Goal: Information Seeking & Learning: Check status

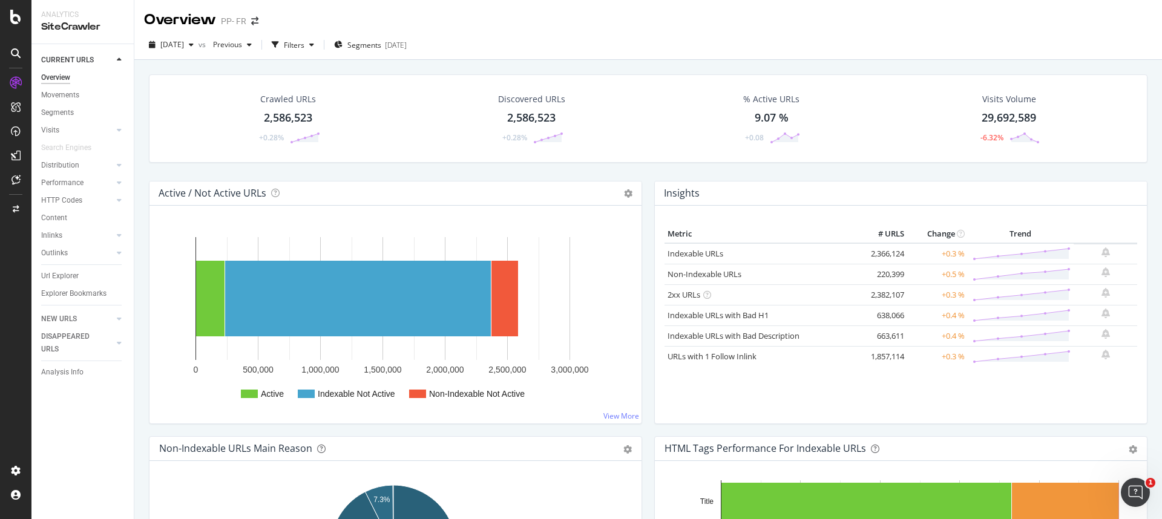
click at [144, 241] on div "Active / Not Active URLs Chart (by Value) Chart (by Percentage) Table Expand Ex…" at bounding box center [395, 308] width 505 height 255
click at [58, 281] on div "Url Explorer" at bounding box center [60, 276] width 38 height 13
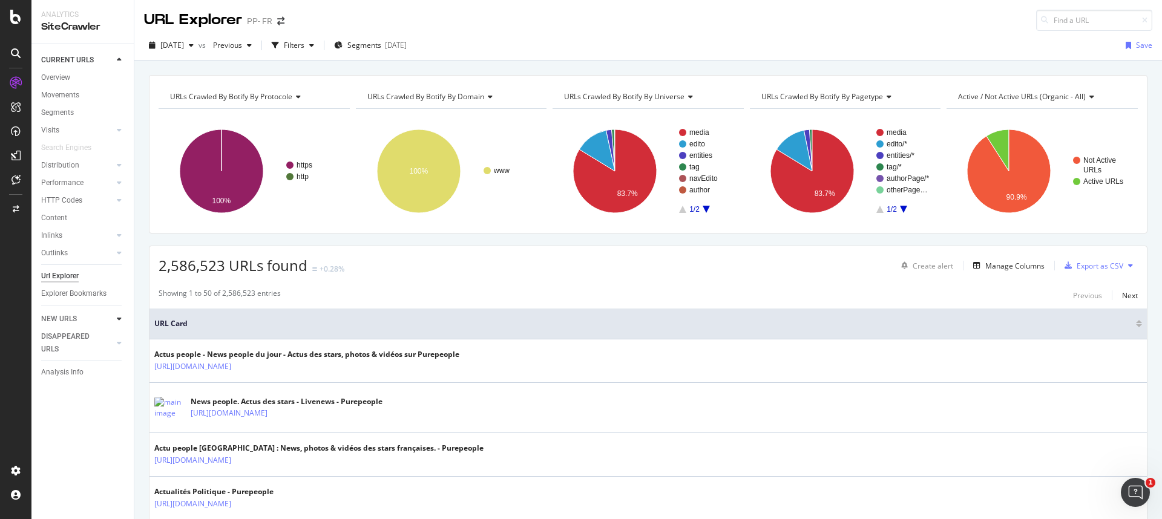
click at [118, 320] on icon at bounding box center [119, 318] width 5 height 7
click at [62, 278] on div "Url Explorer" at bounding box center [60, 276] width 38 height 13
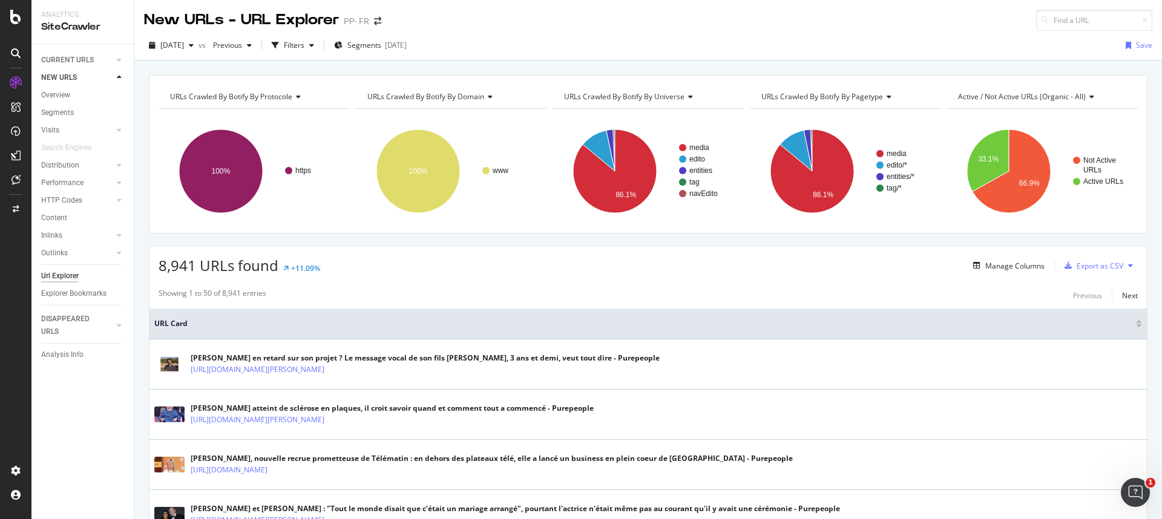
click at [462, 94] on span "URLs Crawled By Botify By domain" at bounding box center [425, 96] width 117 height 10
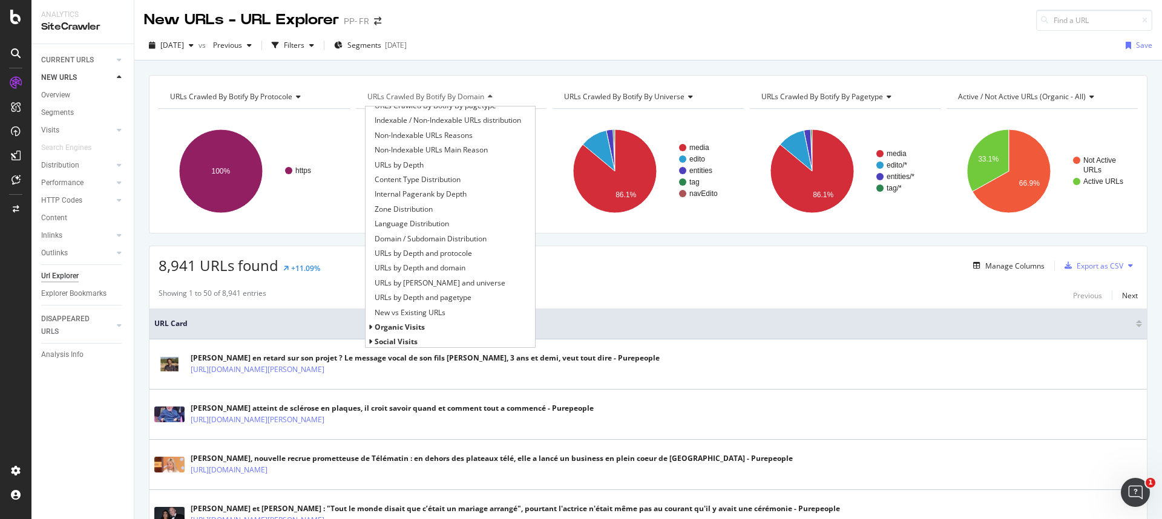
scroll to position [157, 0]
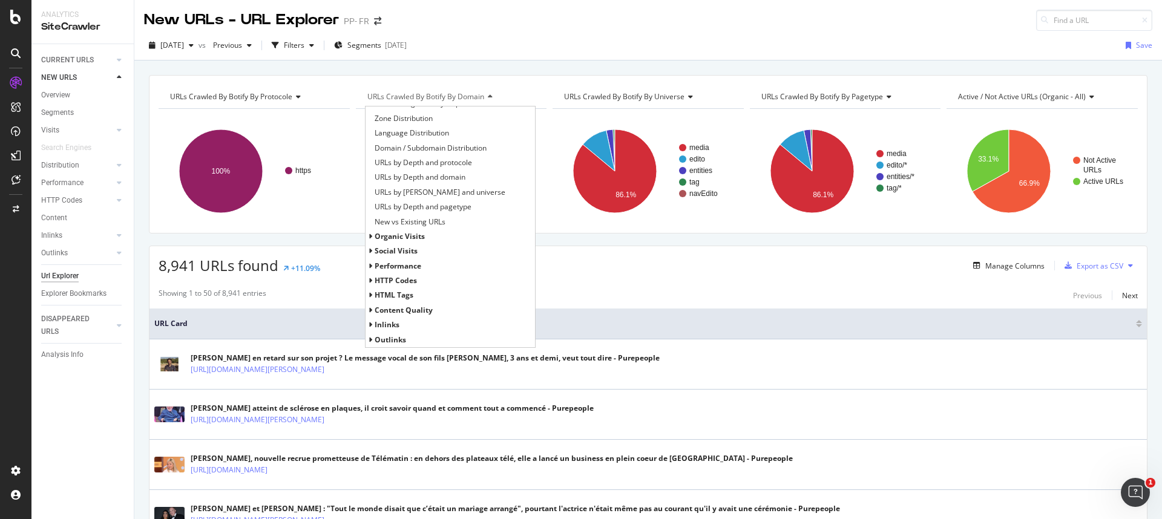
click at [399, 285] on span "HTTP Codes" at bounding box center [396, 280] width 42 height 10
click at [410, 294] on span "HTTP Status Codes Distribution" at bounding box center [427, 295] width 105 height 12
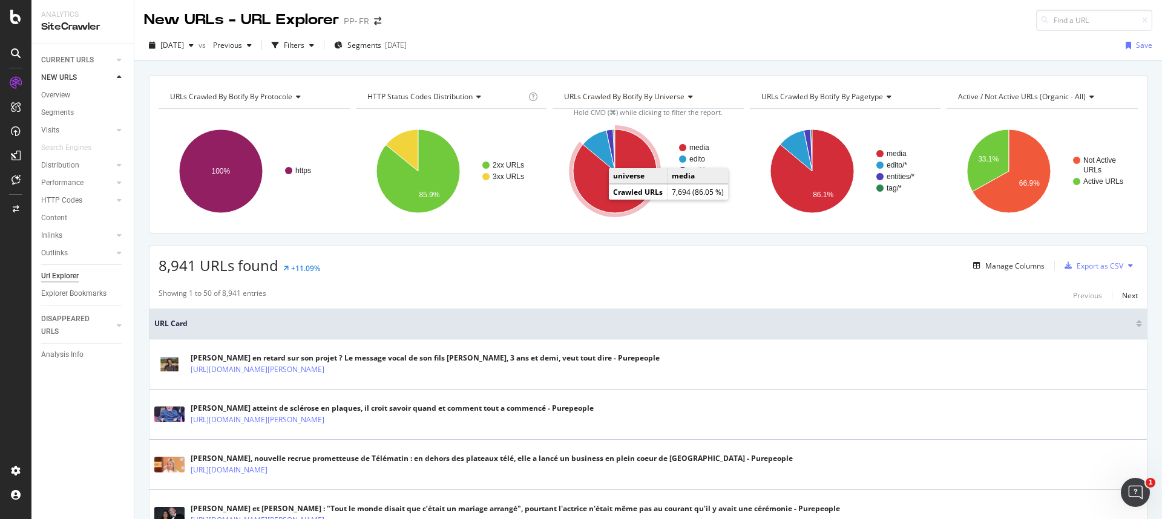
click at [596, 188] on icon "A chart." at bounding box center [615, 172] width 84 height 84
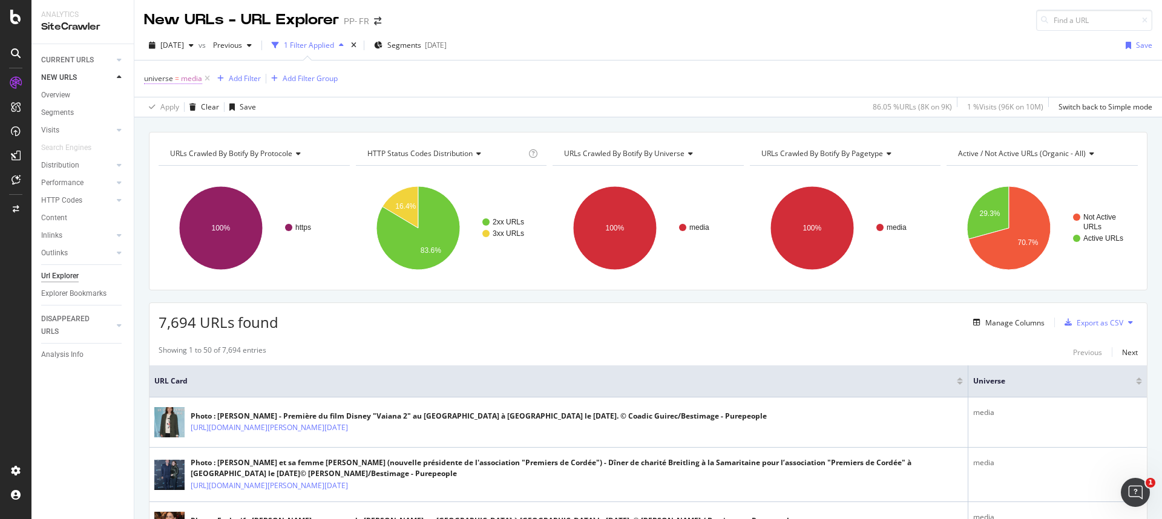
click at [165, 74] on span "universe" at bounding box center [158, 78] width 29 height 10
click at [175, 108] on icon at bounding box center [178, 107] width 8 height 7
click at [180, 148] on span "Not Equal" at bounding box center [176, 148] width 33 height 10
click at [273, 177] on div "Apply" at bounding box center [278, 178] width 19 height 10
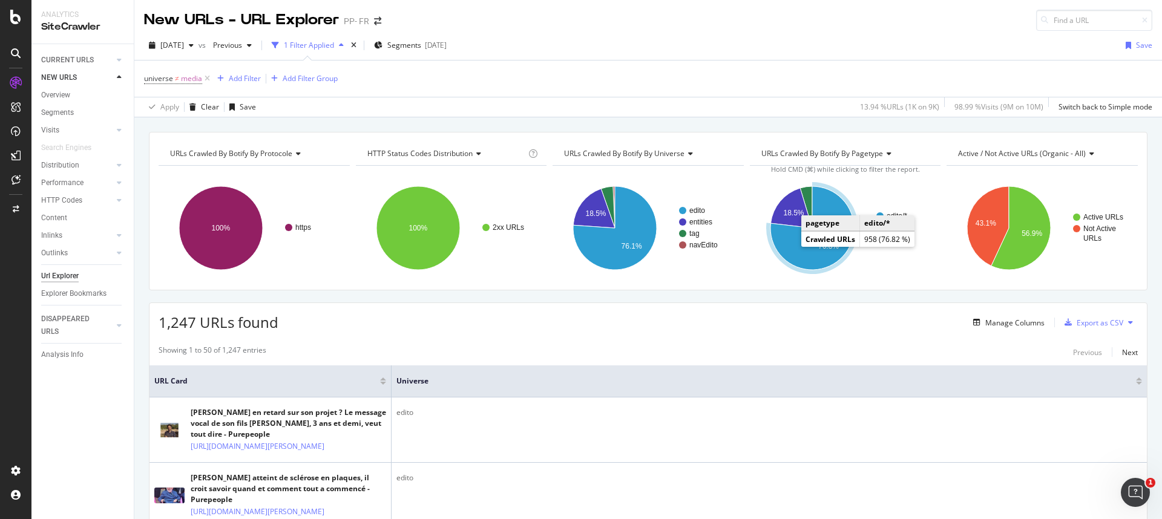
click at [694, 258] on icon "A chart." at bounding box center [813, 228] width 84 height 84
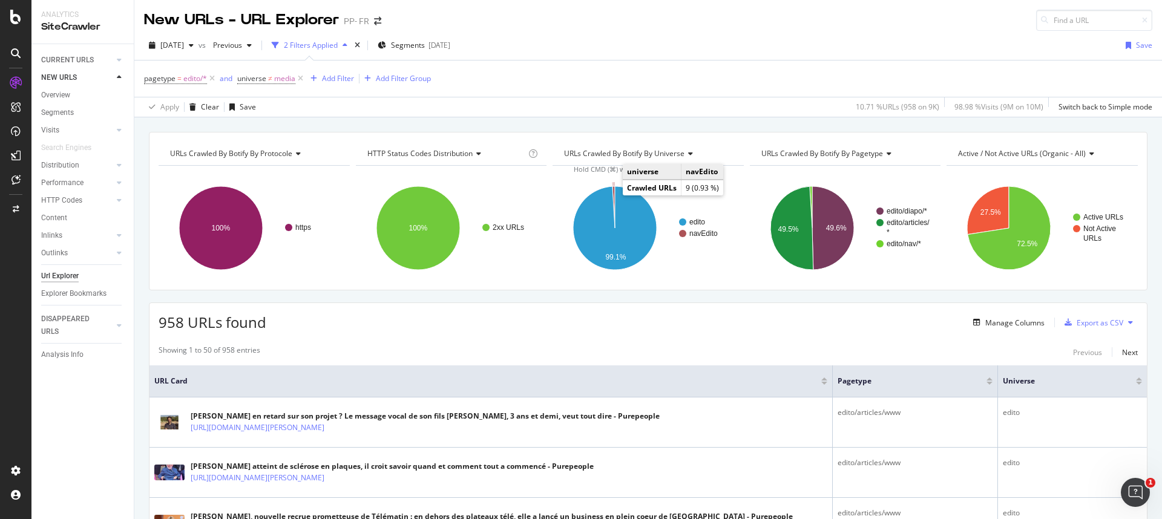
click at [613, 194] on icon "A chart." at bounding box center [614, 207] width 2 height 42
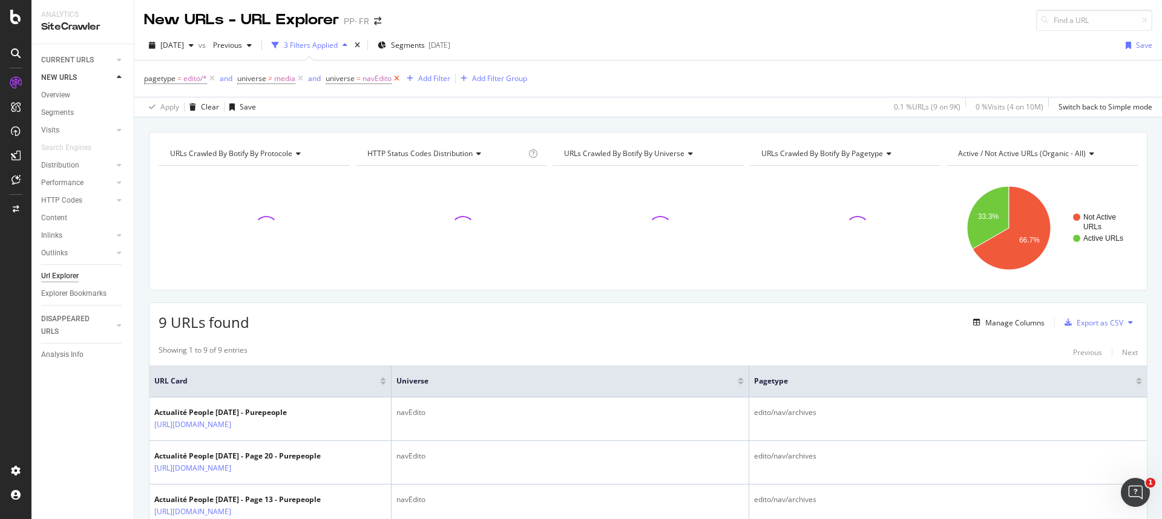
click at [396, 78] on icon at bounding box center [397, 79] width 10 height 12
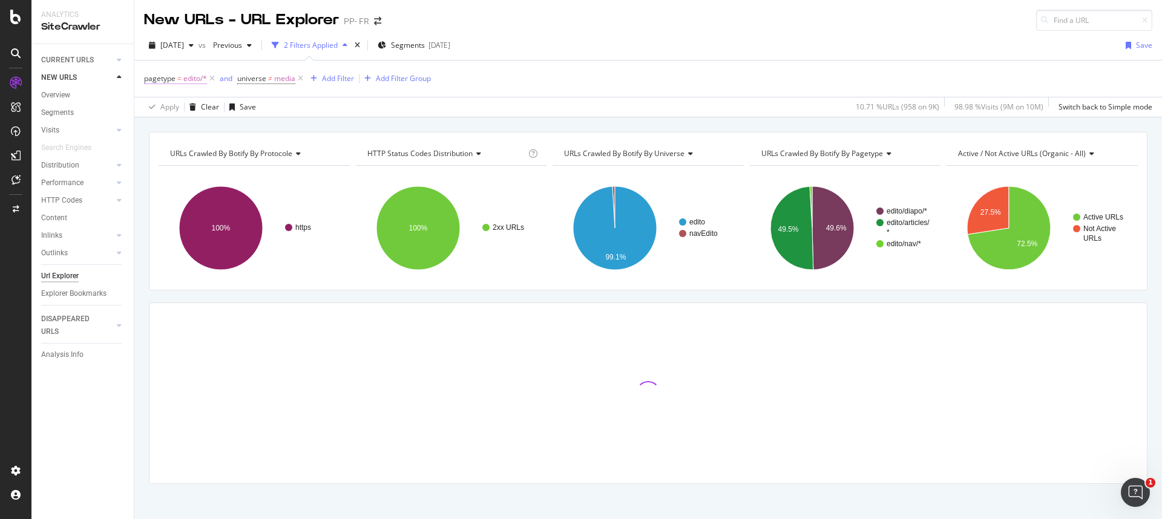
click at [183, 77] on span "edito/*" at bounding box center [195, 78] width 24 height 17
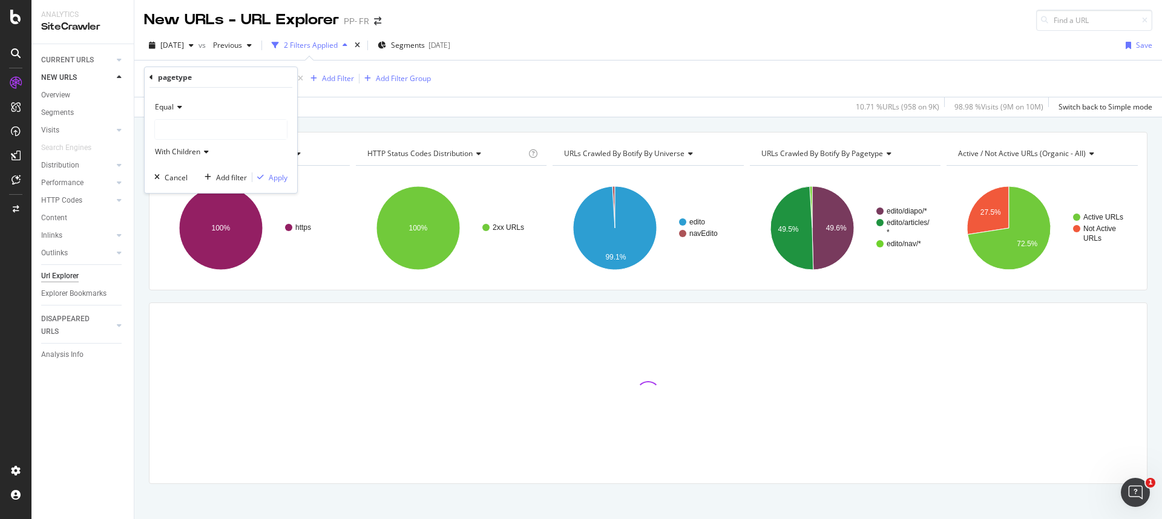
click at [174, 110] on icon at bounding box center [178, 107] width 8 height 7
click at [183, 148] on span "Not Equal" at bounding box center [176, 148] width 33 height 10
click at [281, 176] on div "Apply" at bounding box center [278, 178] width 19 height 10
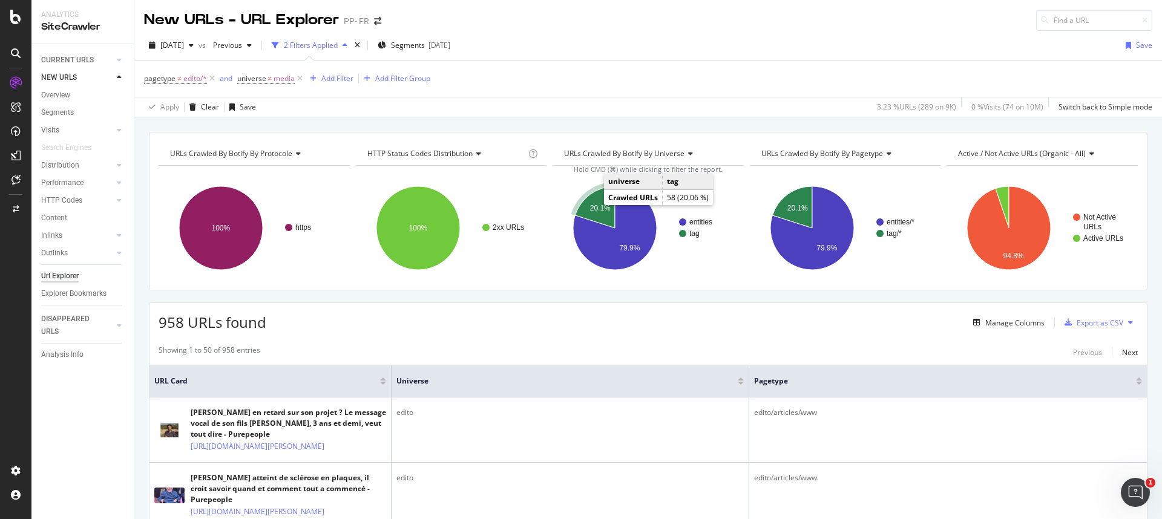
click at [594, 214] on icon "A chart." at bounding box center [595, 207] width 40 height 42
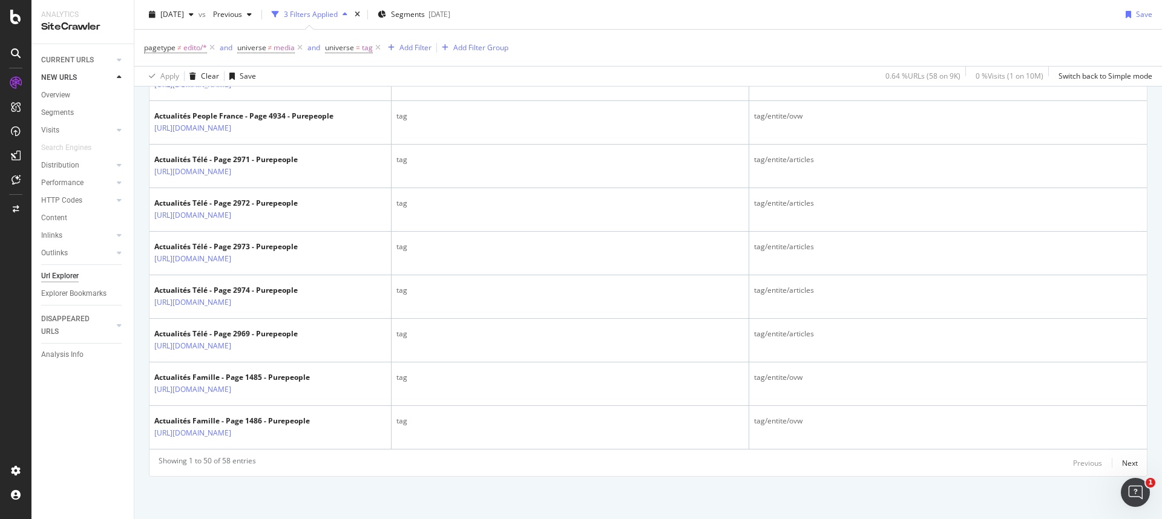
scroll to position [2645, 0]
click at [694, 359] on div "Next" at bounding box center [1130, 463] width 16 height 10
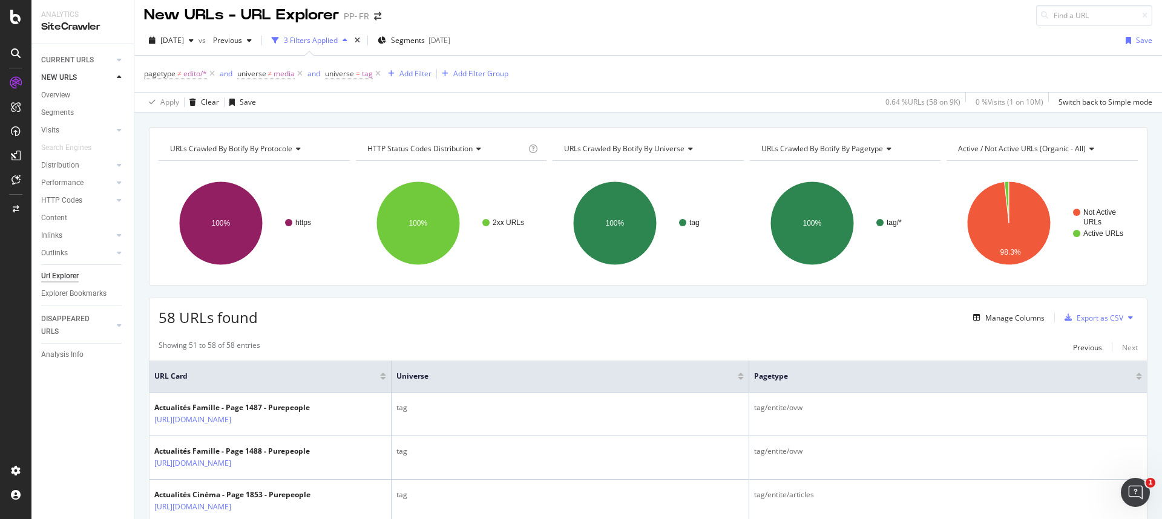
scroll to position [0, 0]
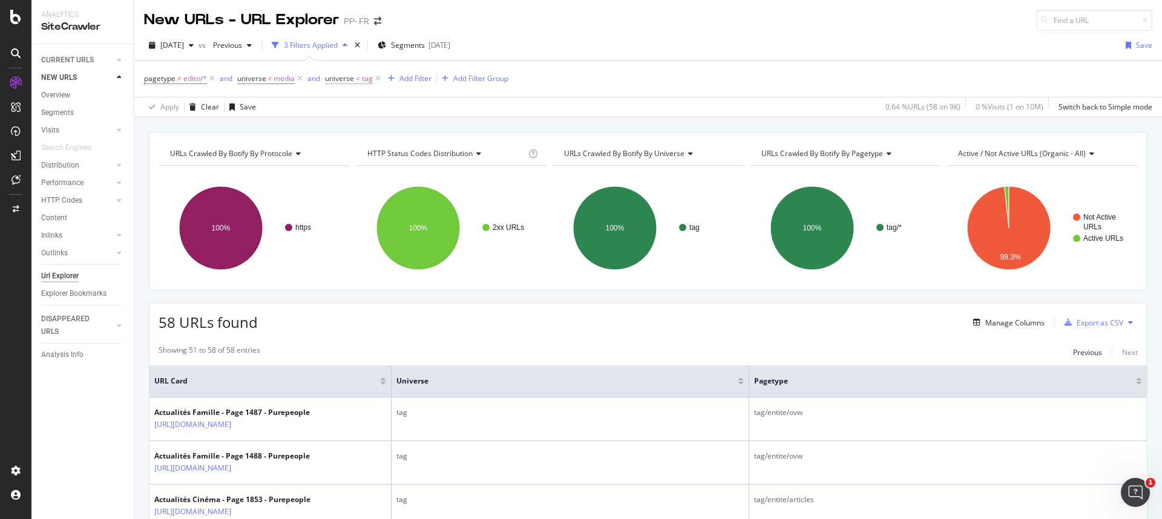
click at [345, 73] on span "universe" at bounding box center [339, 78] width 29 height 10
click at [357, 108] on icon at bounding box center [360, 107] width 8 height 7
click at [363, 145] on span "Not Equal" at bounding box center [359, 148] width 33 height 10
click at [462, 174] on div "Apply" at bounding box center [460, 178] width 19 height 10
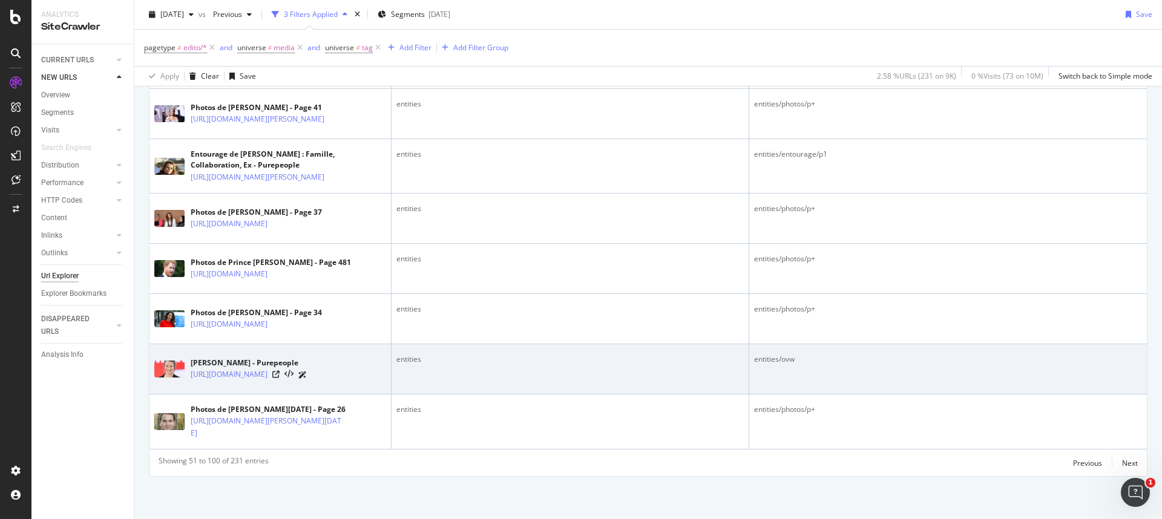
scroll to position [2746, 0]
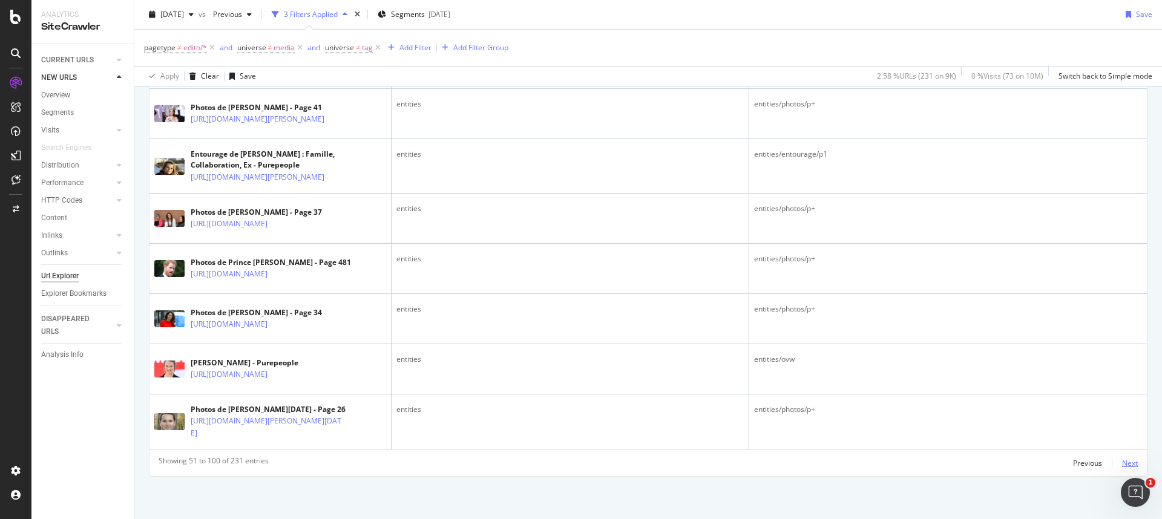
click at [694, 359] on div "Next" at bounding box center [1130, 463] width 16 height 10
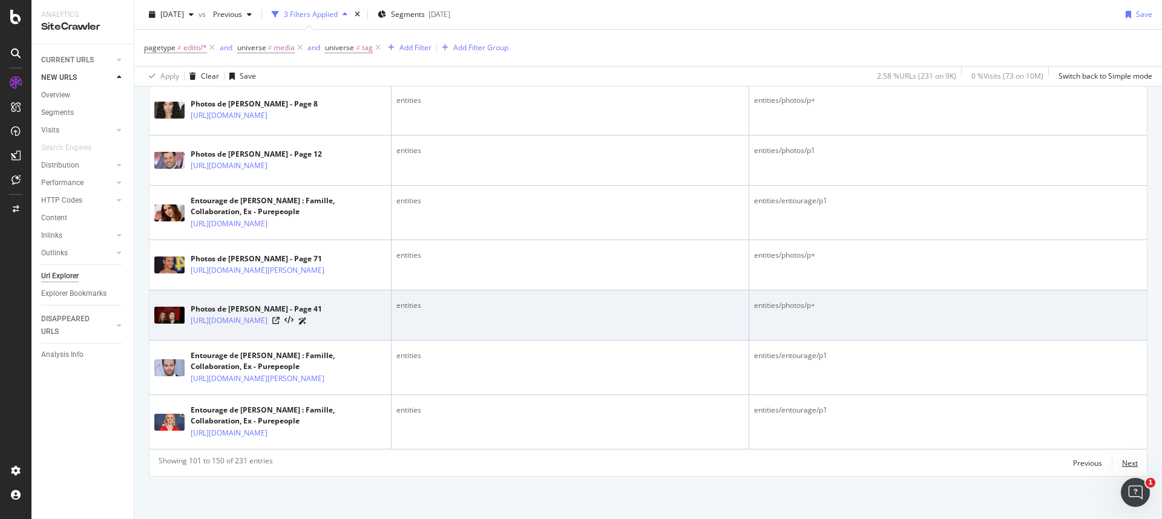
scroll to position [2887, 0]
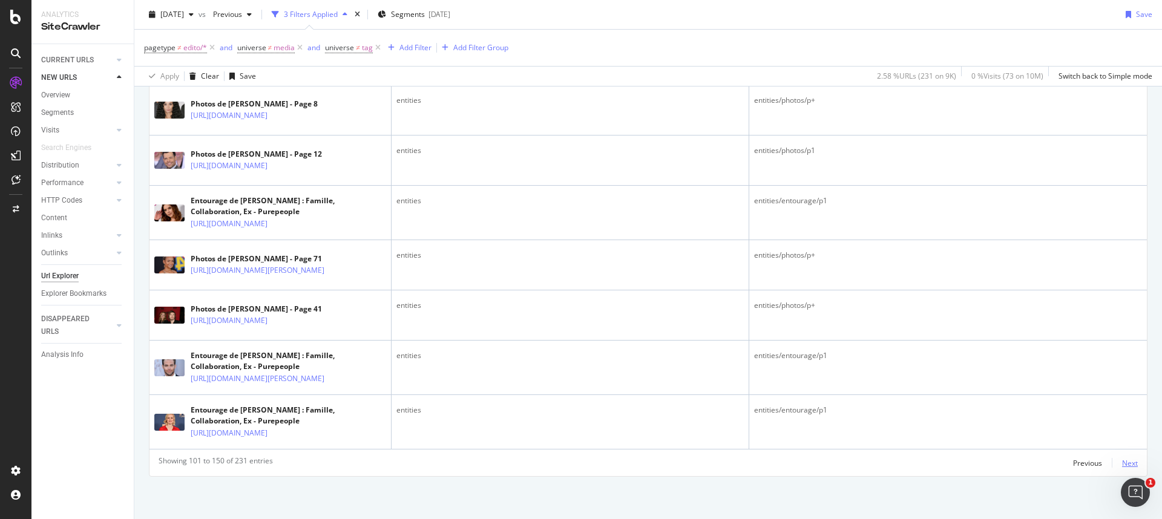
click at [694, 359] on div "Next" at bounding box center [1130, 463] width 16 height 10
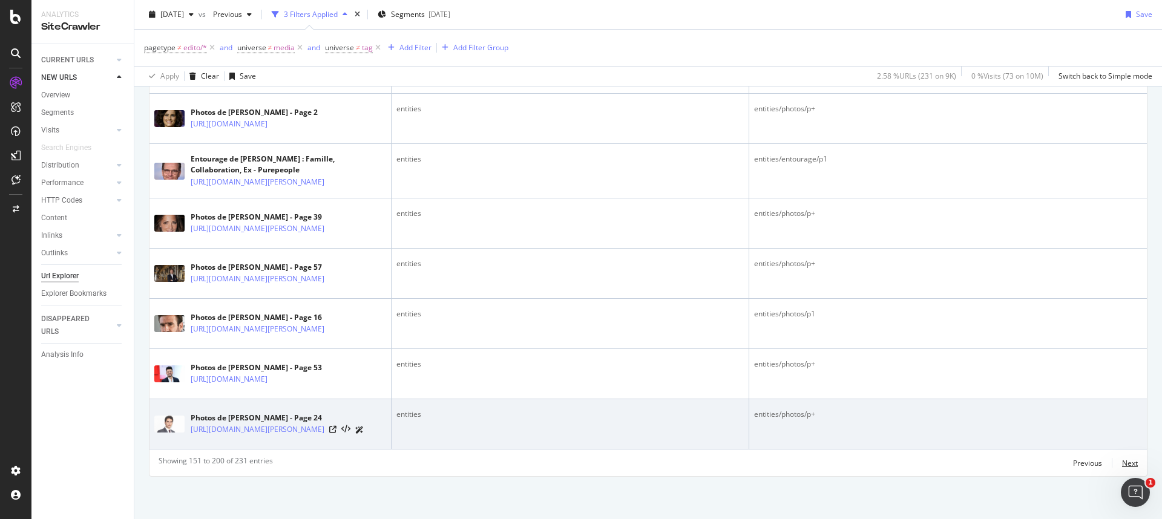
scroll to position [2579, 0]
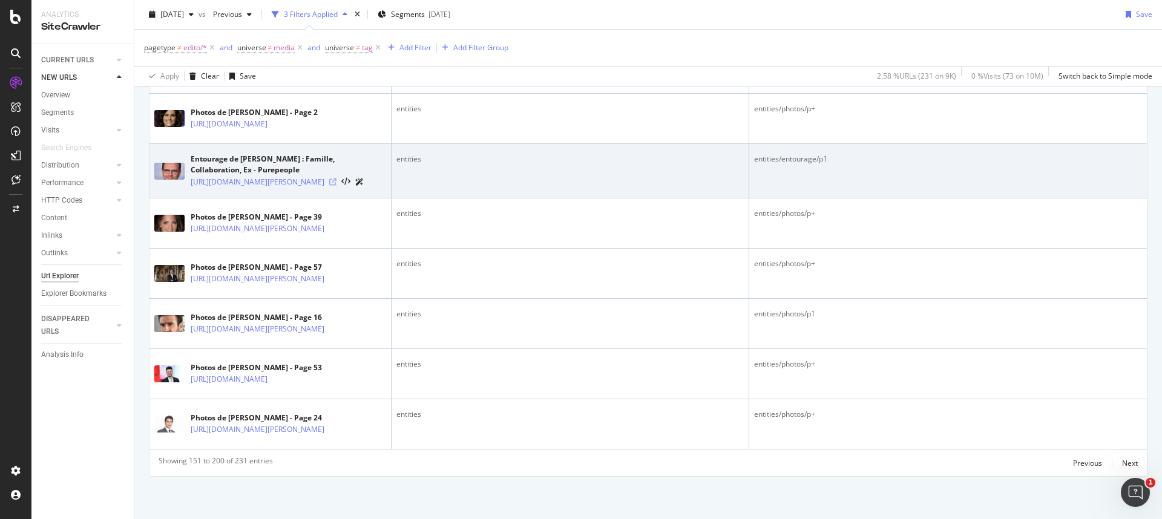
click at [337, 186] on icon at bounding box center [332, 182] width 7 height 7
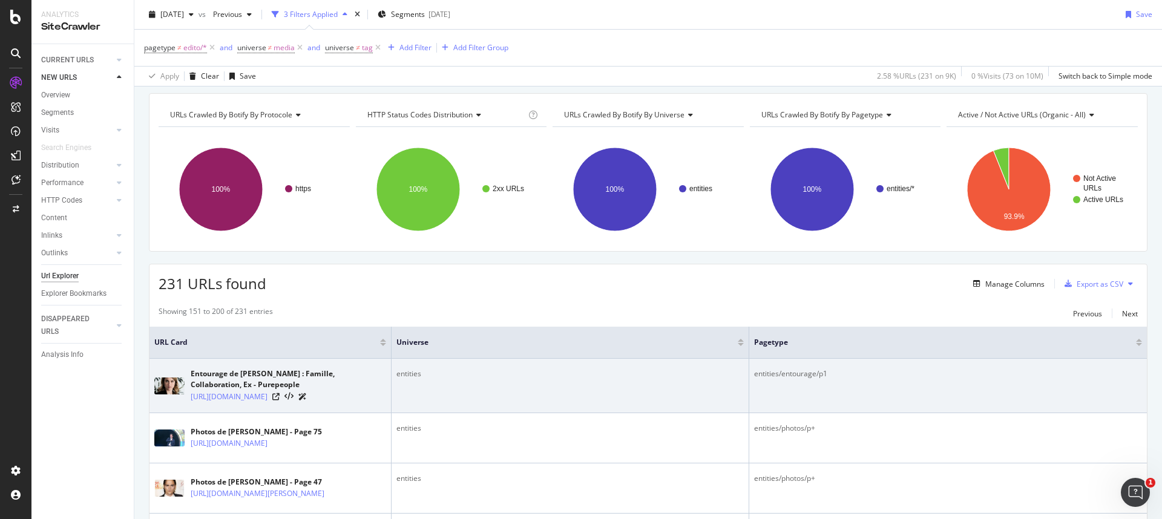
scroll to position [0, 0]
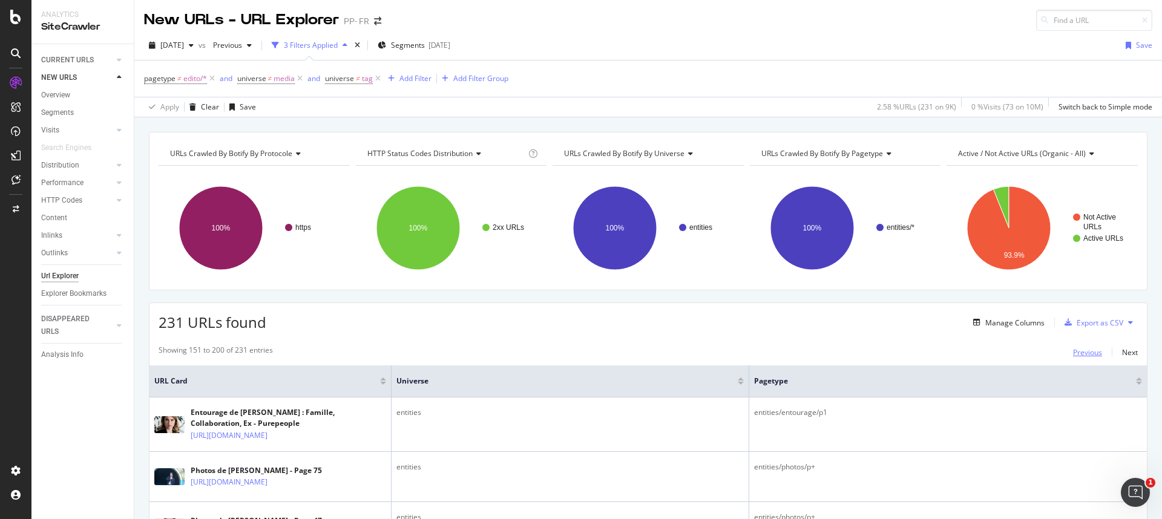
click at [694, 353] on div "Previous" at bounding box center [1087, 352] width 29 height 10
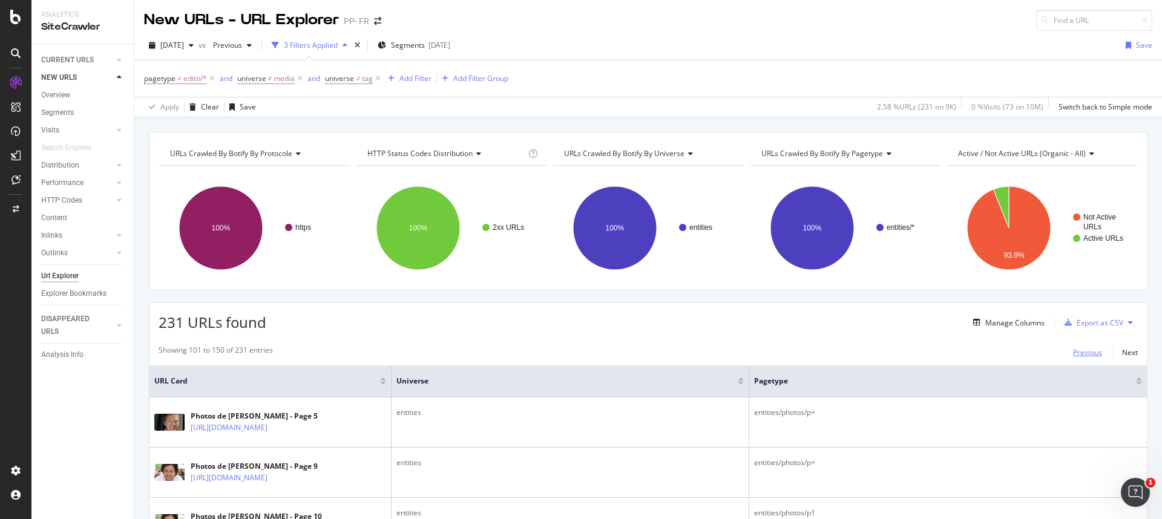
click at [694, 353] on div "Previous" at bounding box center [1087, 352] width 29 height 10
click at [54, 317] on div "DISAPPEARED URLS" at bounding box center [71, 325] width 61 height 25
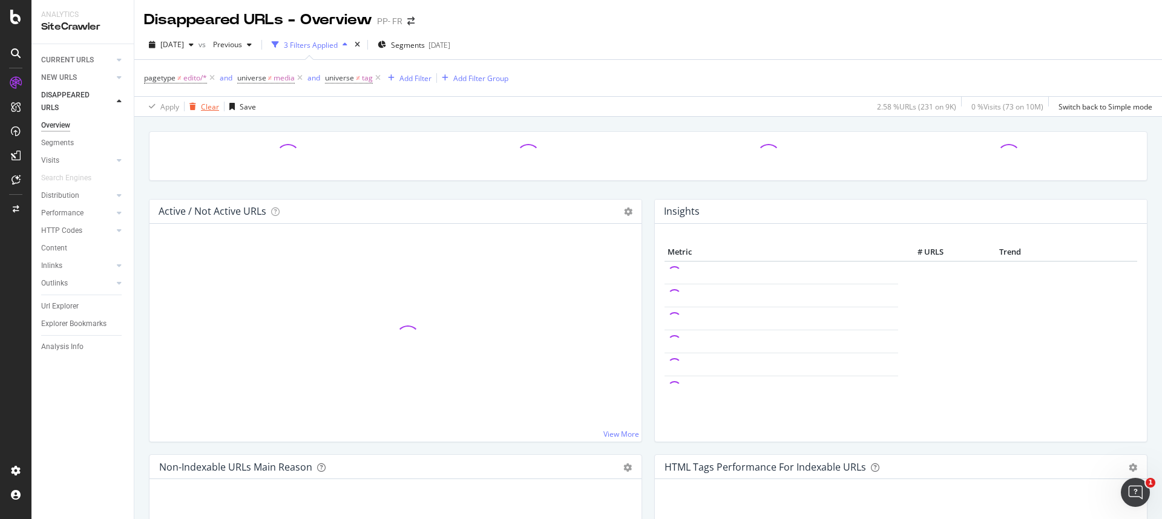
click at [205, 107] on div "Clear" at bounding box center [210, 107] width 18 height 10
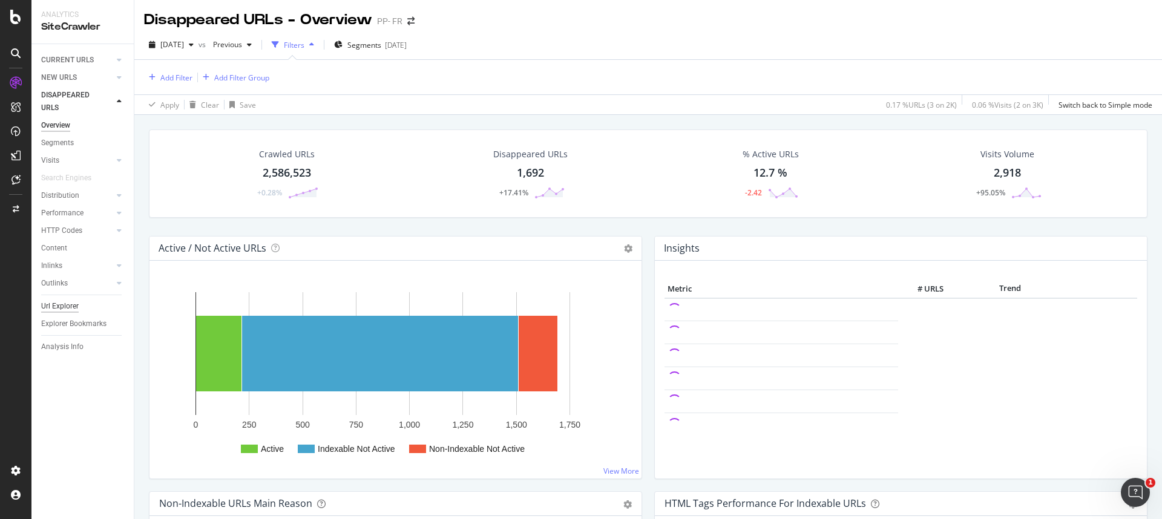
click at [42, 308] on div "Url Explorer" at bounding box center [60, 306] width 38 height 13
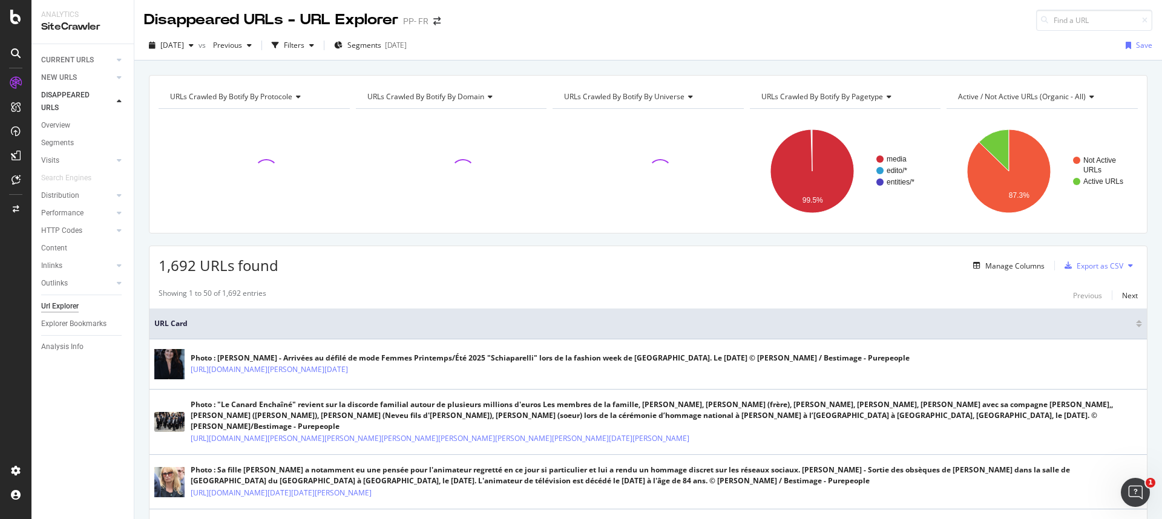
click at [472, 93] on span "URLs Crawled By Botify By domain" at bounding box center [425, 96] width 117 height 10
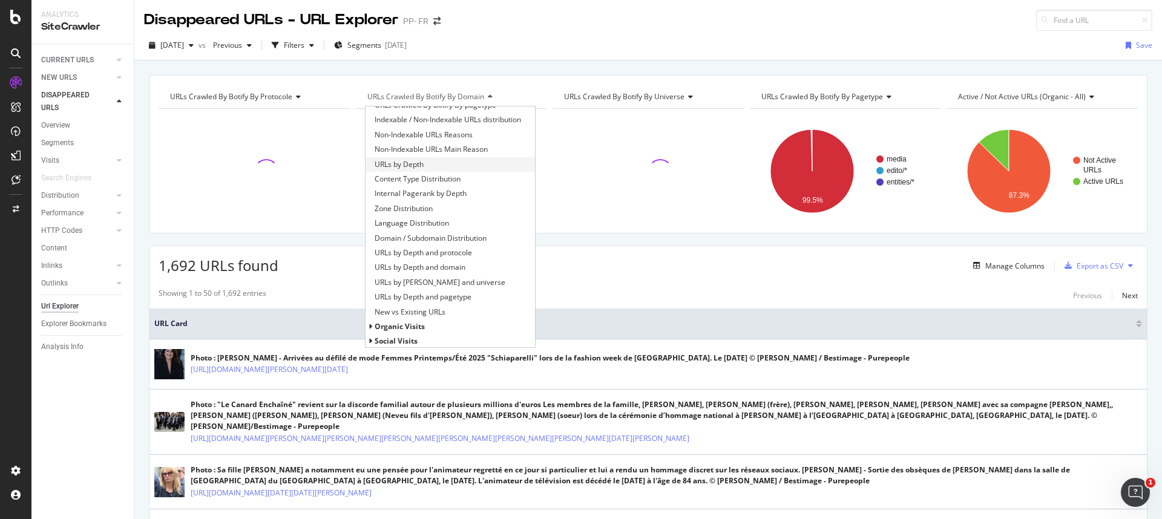
scroll to position [157, 0]
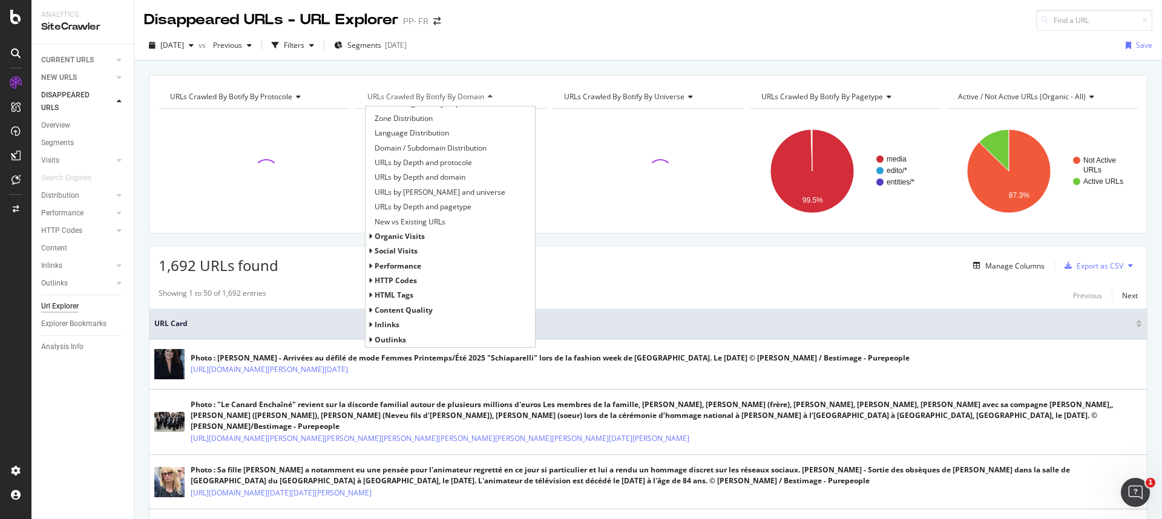
click at [395, 276] on span "HTTP Codes" at bounding box center [396, 280] width 42 height 10
click at [415, 293] on span "HTTP Status Codes Distribution" at bounding box center [427, 295] width 105 height 12
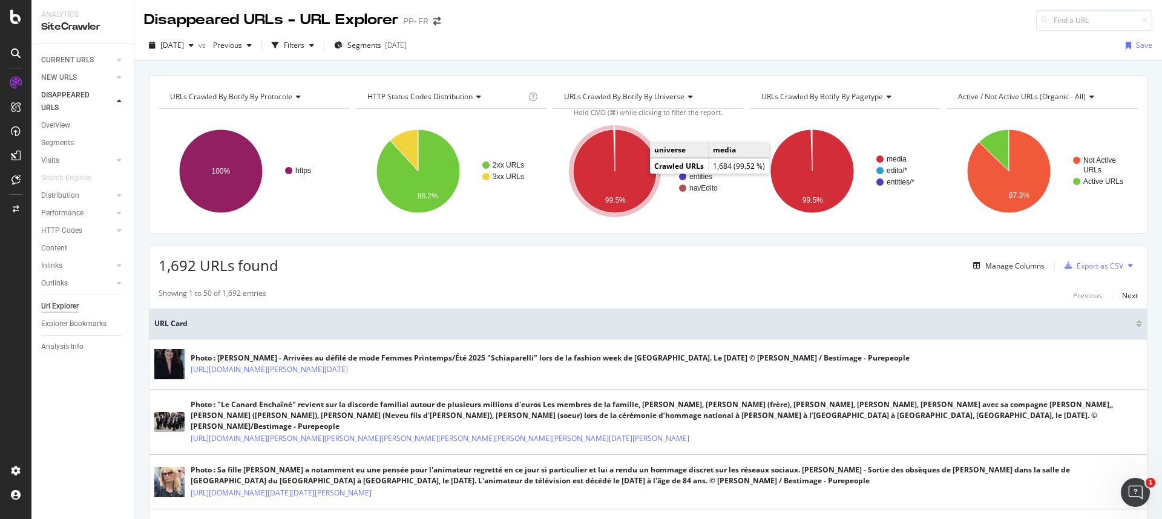
click at [635, 176] on icon "A chart." at bounding box center [615, 172] width 84 height 84
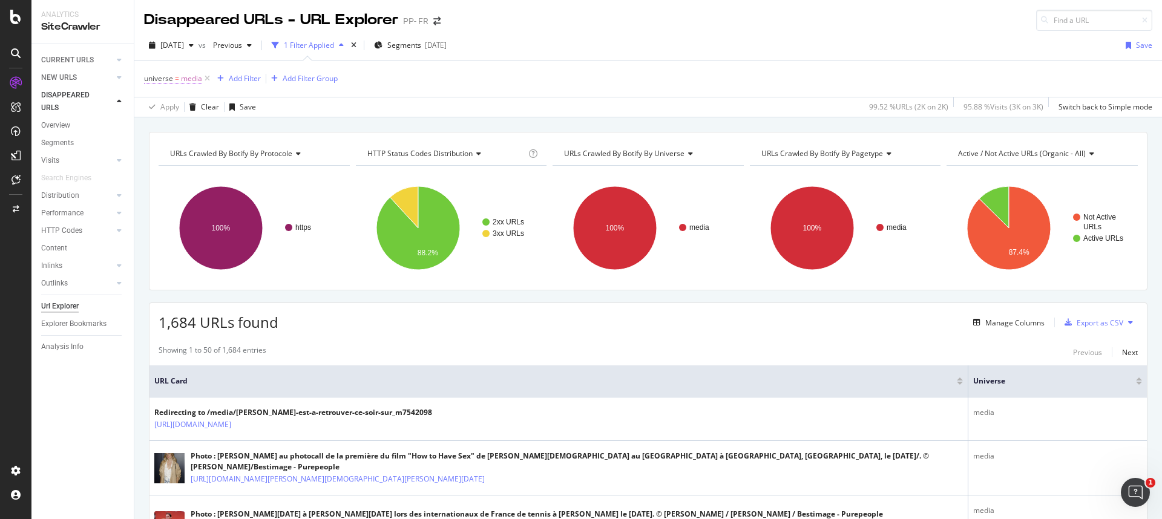
click at [178, 81] on span "=" at bounding box center [177, 78] width 4 height 10
click at [179, 104] on icon at bounding box center [178, 107] width 8 height 7
click at [180, 147] on span "Not Equal" at bounding box center [176, 148] width 33 height 10
click at [275, 176] on div "Apply" at bounding box center [278, 178] width 19 height 10
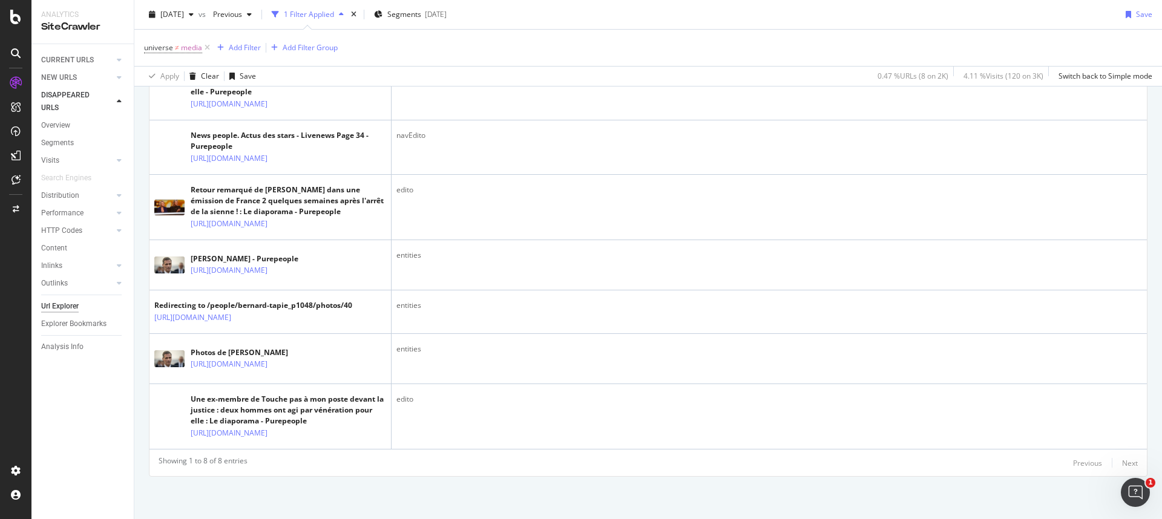
scroll to position [572, 0]
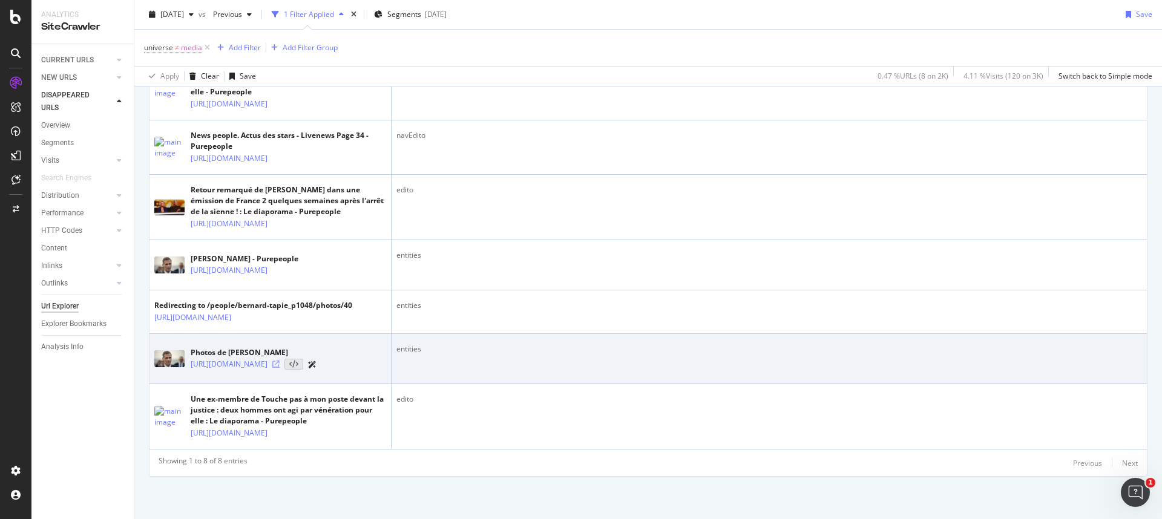
click at [280, 359] on icon at bounding box center [275, 364] width 7 height 7
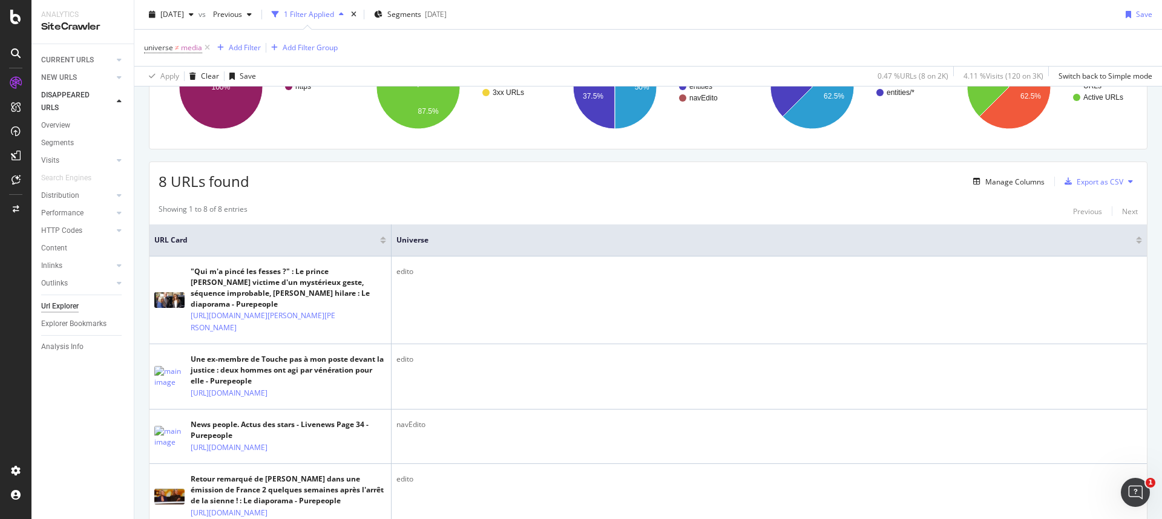
scroll to position [36, 0]
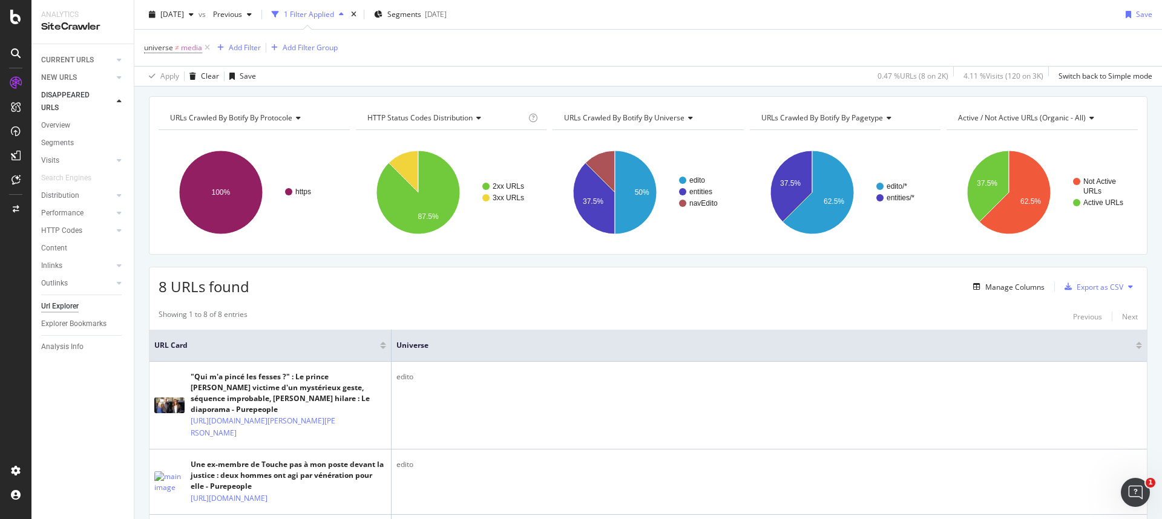
click at [460, 286] on div "8 URLs found Manage Columns Export as CSV" at bounding box center [649, 283] width 998 height 30
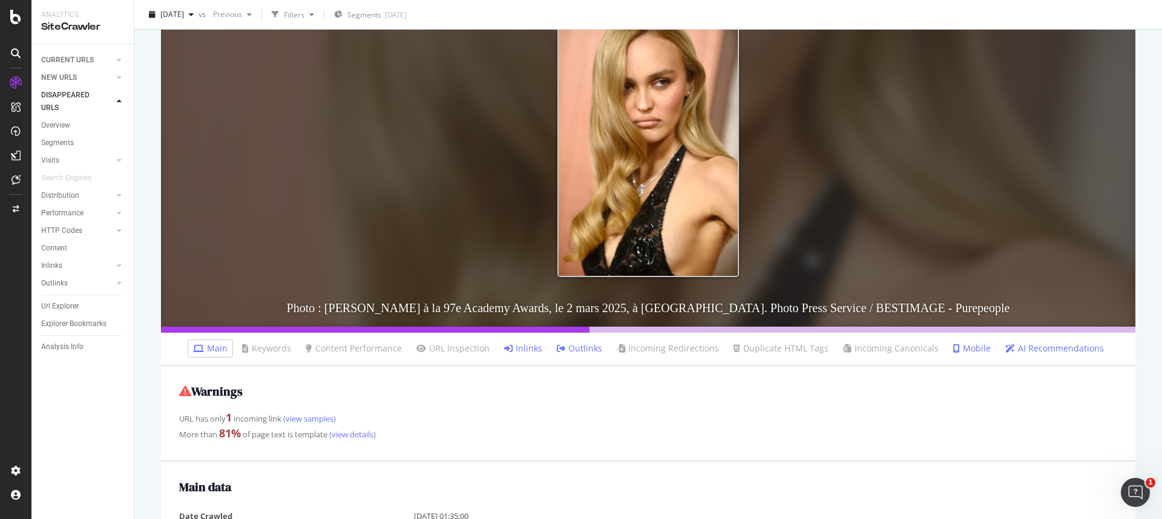
scroll to position [187, 0]
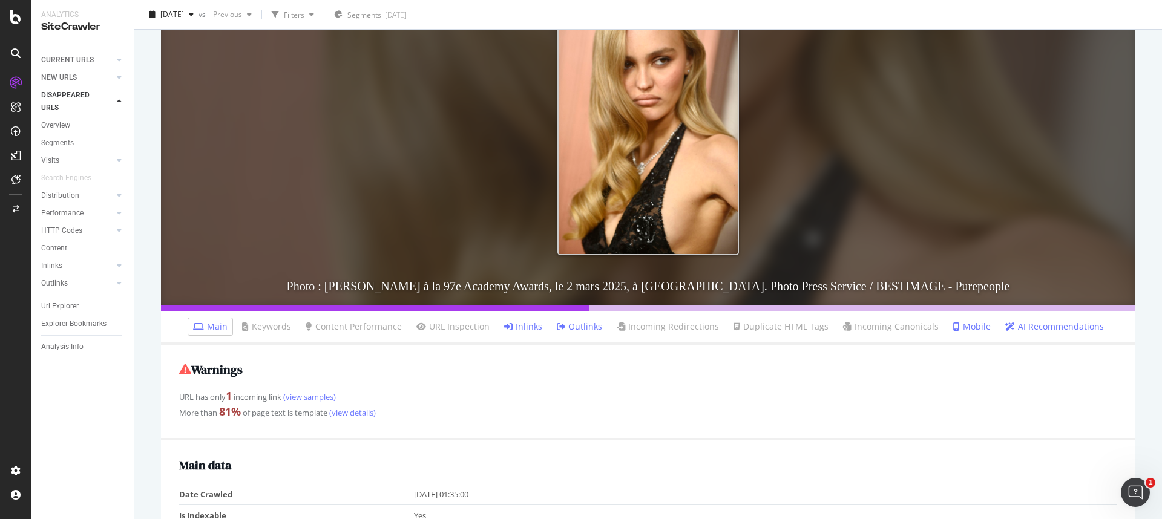
click at [522, 326] on link "Inlinks" at bounding box center [523, 327] width 38 height 12
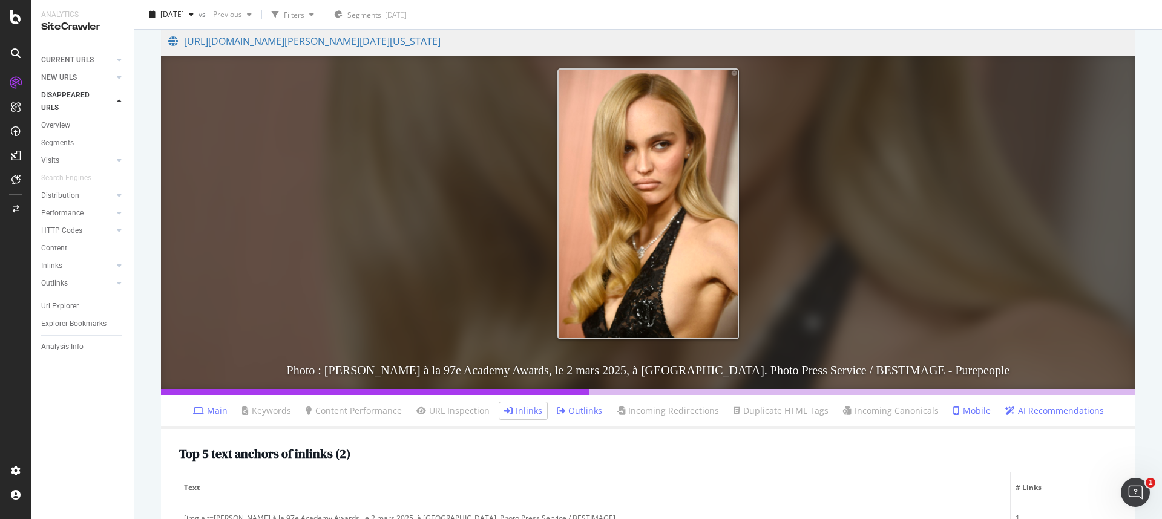
scroll to position [307, 0]
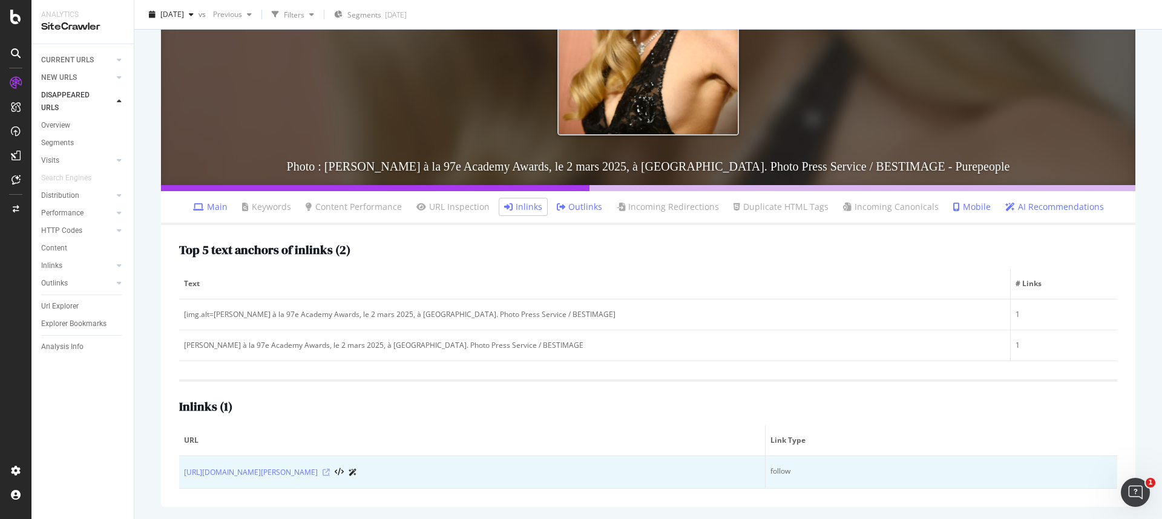
click at [330, 472] on icon at bounding box center [326, 472] width 7 height 7
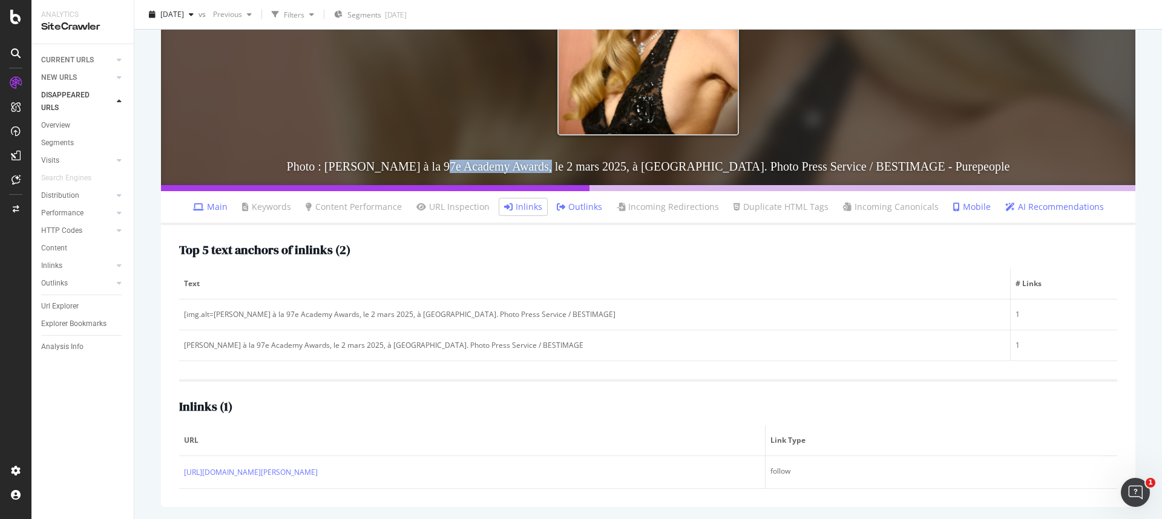
drag, startPoint x: 452, startPoint y: 166, endPoint x: 563, endPoint y: 168, distance: 111.4
click at [563, 168] on h3 "Photo : Lily Rose-Depp à la 97e Academy Awards, le 2 mars 2025, à Hollywood. Ph…" at bounding box center [648, 167] width 975 height 38
copy h3 "97e Academy Awards"
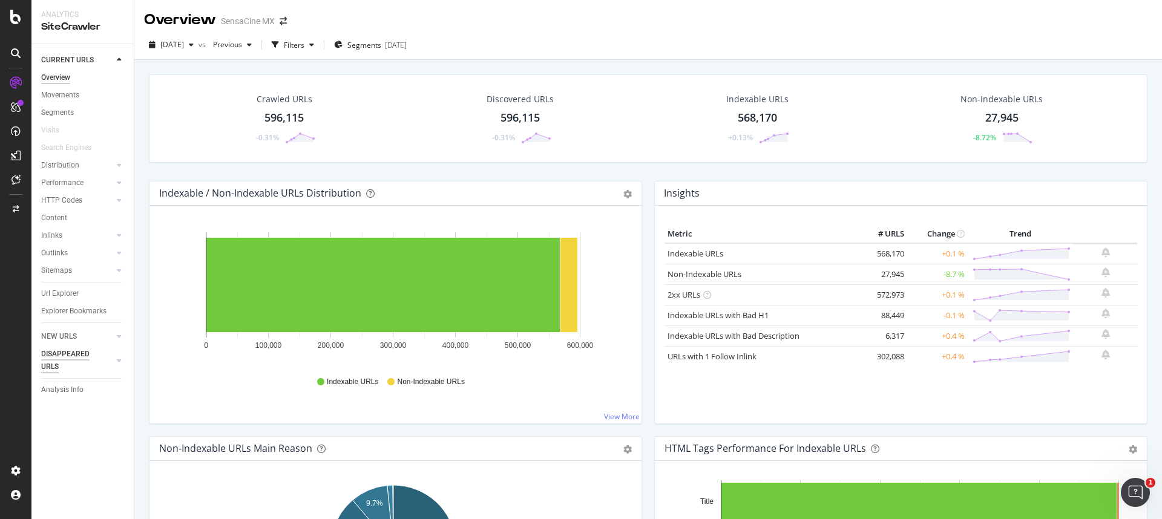
click at [65, 355] on div "DISAPPEARED URLS" at bounding box center [71, 360] width 61 height 25
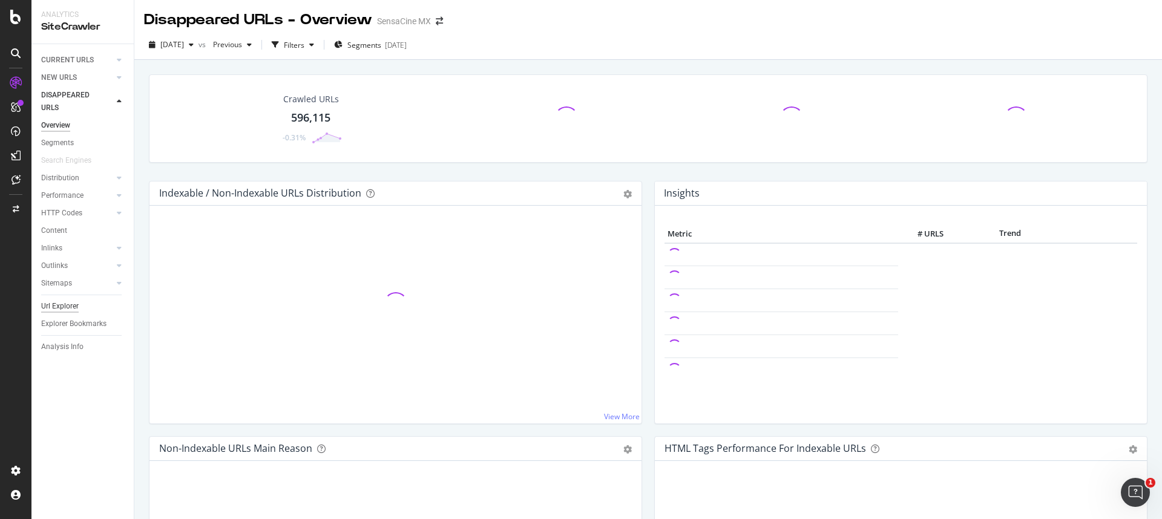
click at [62, 305] on div "Url Explorer" at bounding box center [60, 306] width 38 height 13
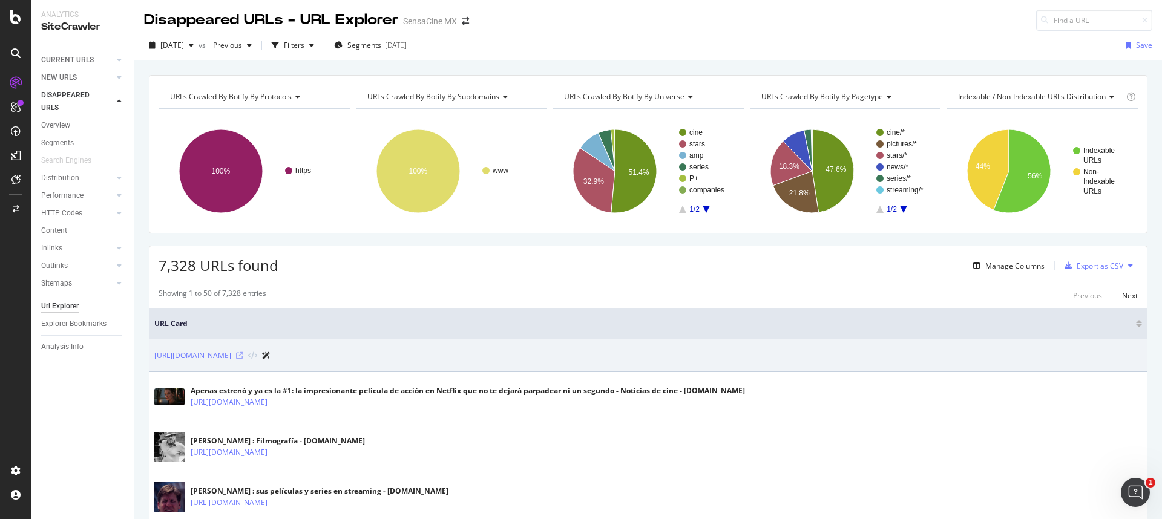
click at [243, 358] on icon at bounding box center [239, 355] width 7 height 7
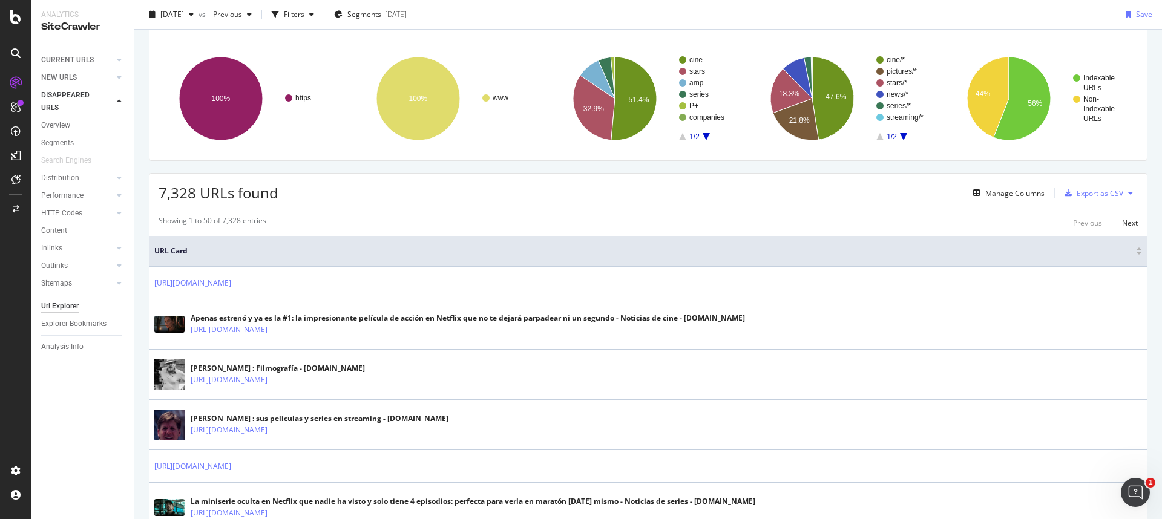
scroll to position [264, 0]
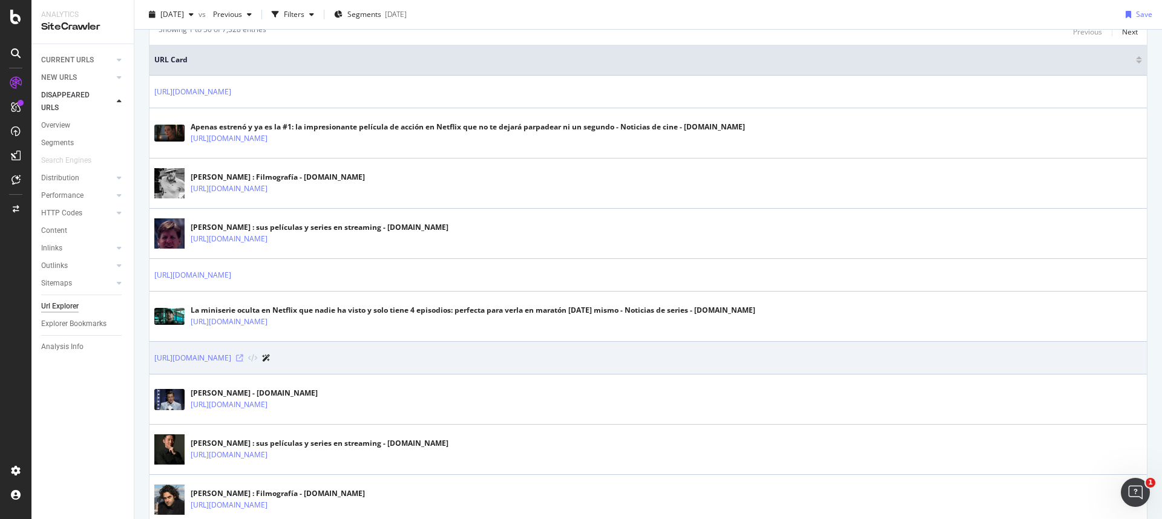
click at [243, 357] on icon at bounding box center [239, 358] width 7 height 7
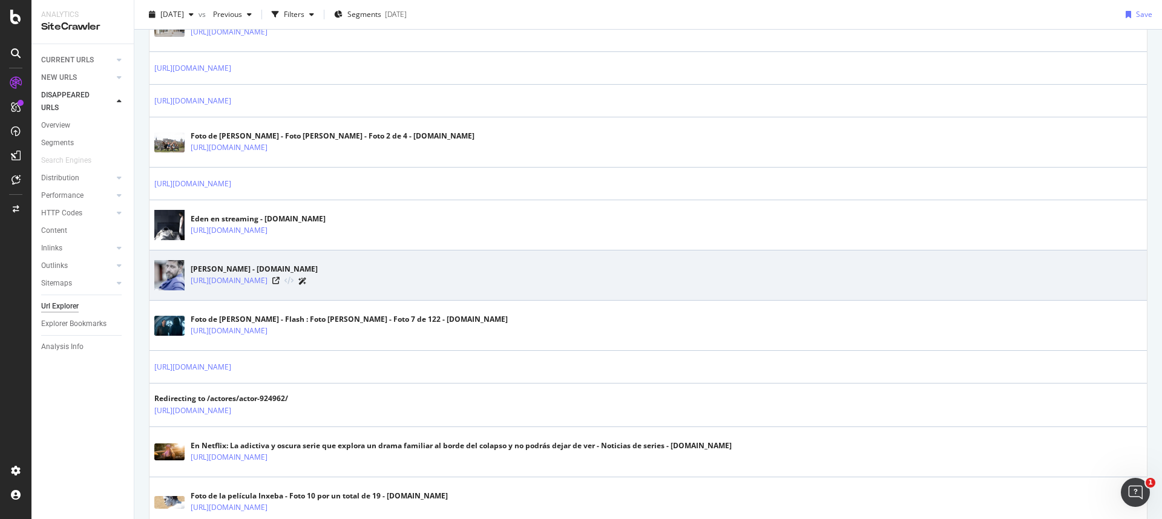
scroll to position [954, 0]
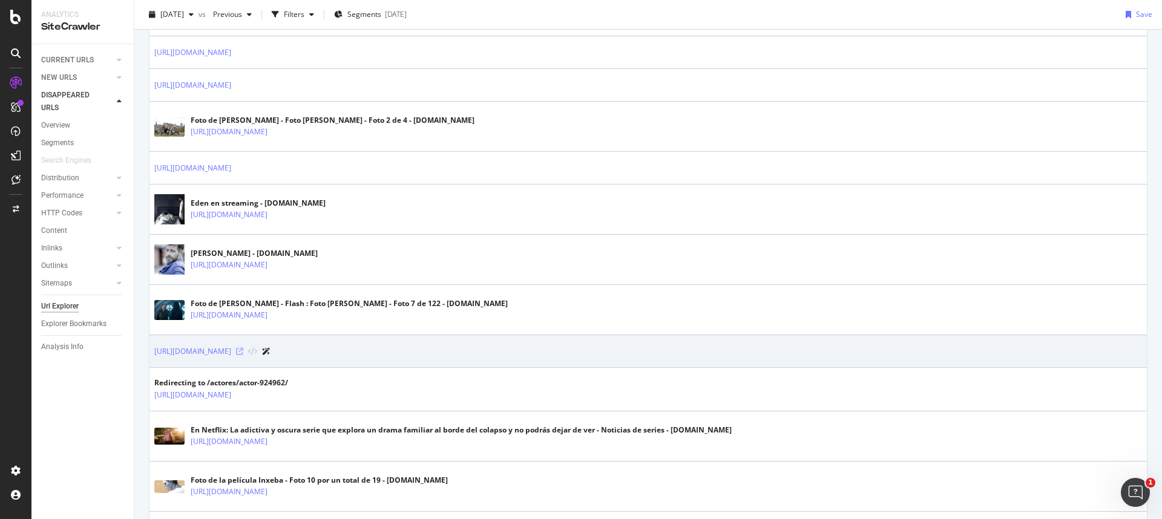
click at [243, 352] on icon at bounding box center [239, 351] width 7 height 7
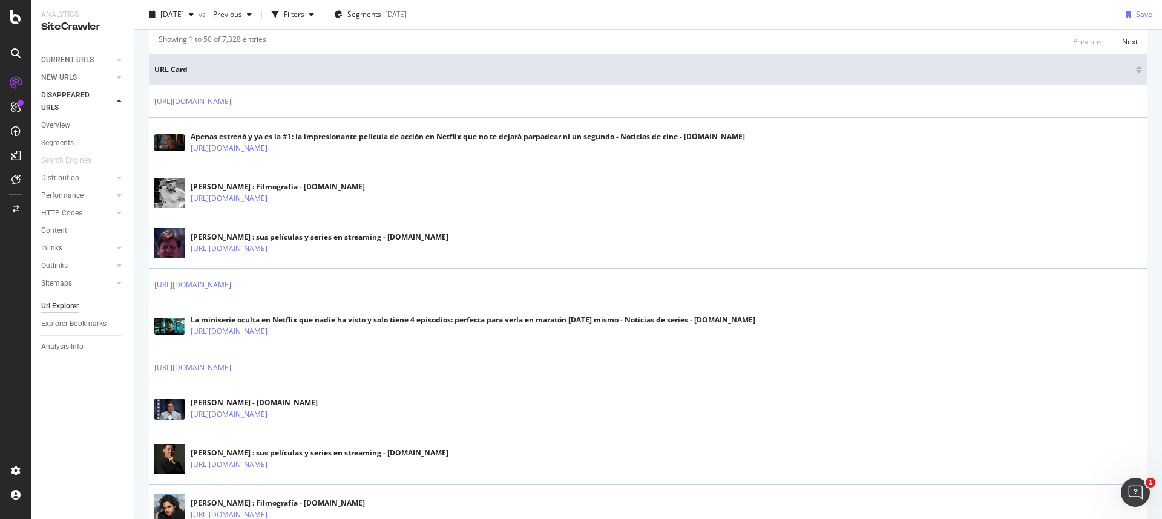
scroll to position [0, 0]
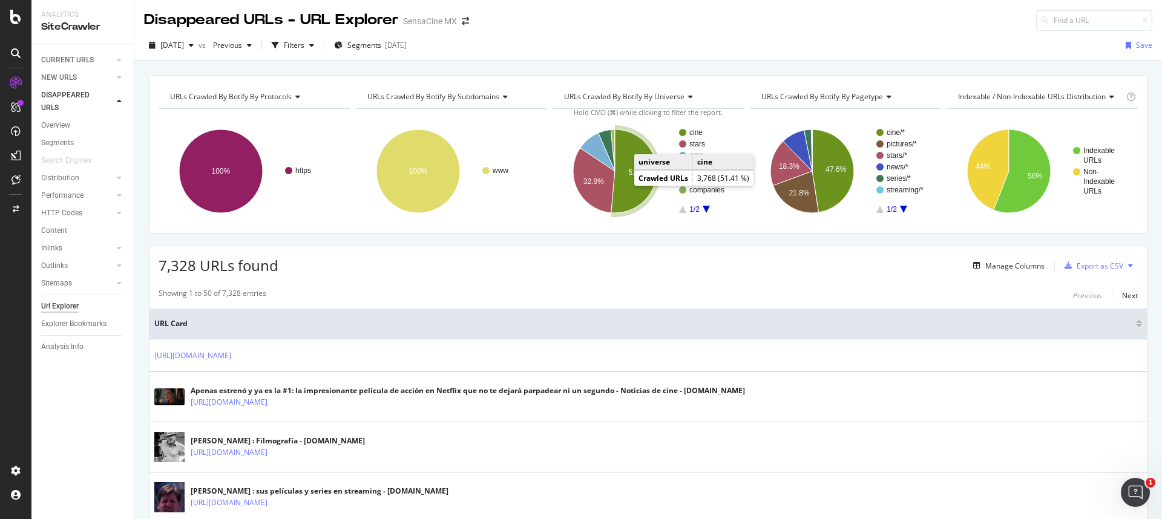
click at [623, 185] on icon "A chart." at bounding box center [633, 172] width 45 height 84
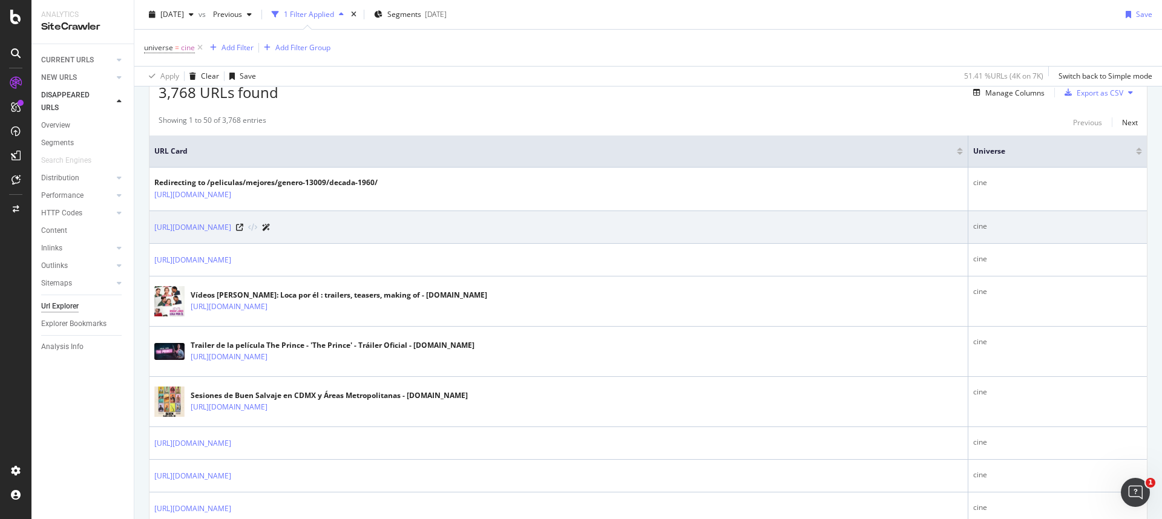
scroll to position [231, 0]
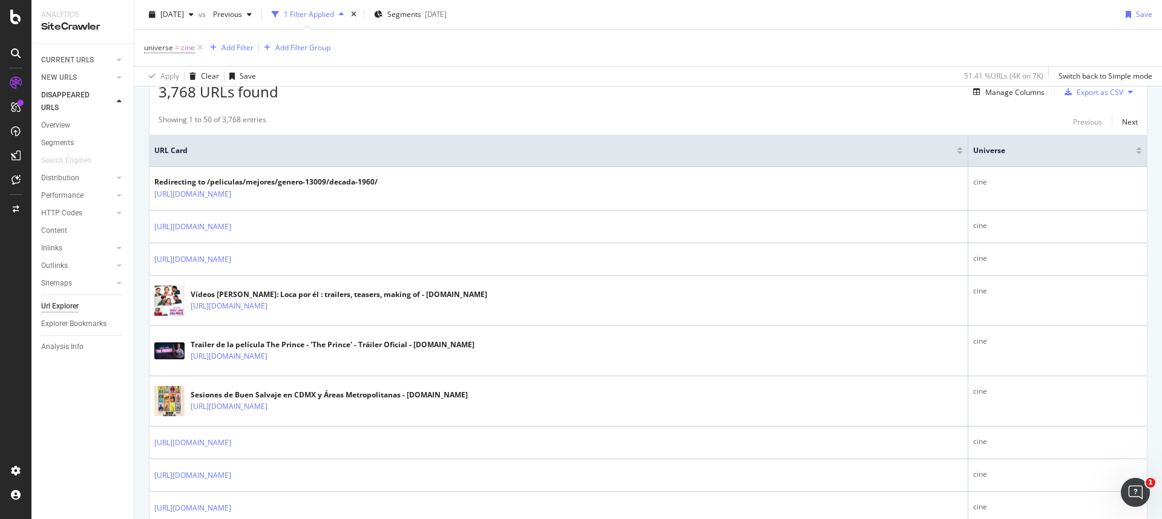
click at [957, 150] on div at bounding box center [960, 150] width 6 height 7
click at [957, 153] on div at bounding box center [960, 152] width 6 height 3
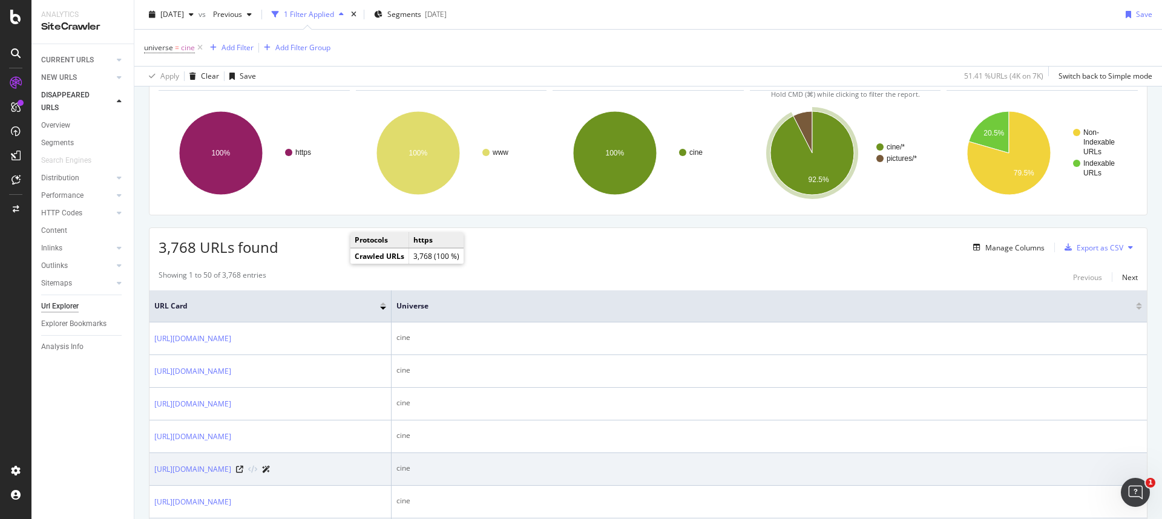
scroll to position [208, 0]
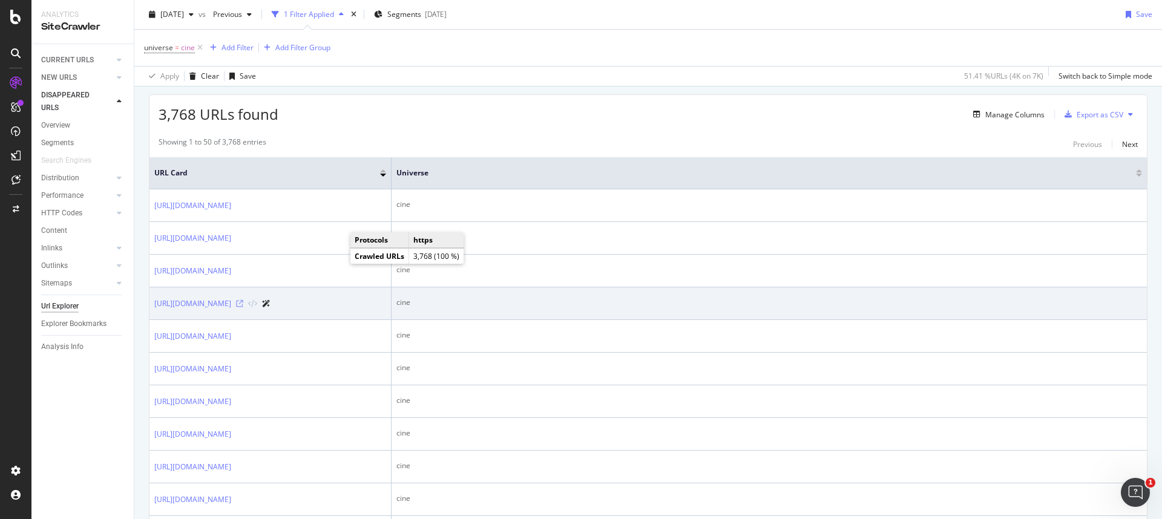
click at [243, 308] on icon at bounding box center [239, 303] width 7 height 7
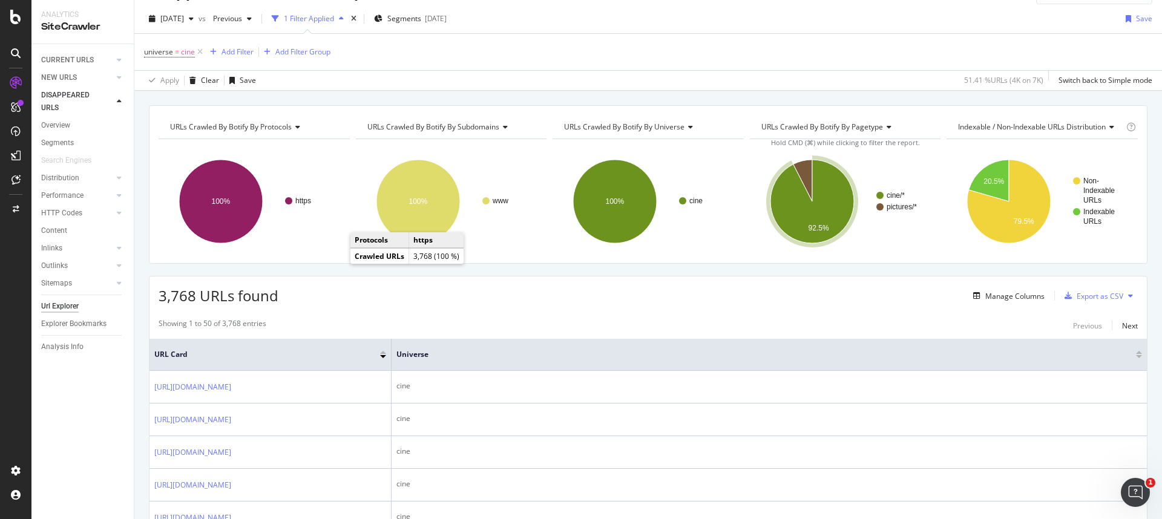
scroll to position [0, 0]
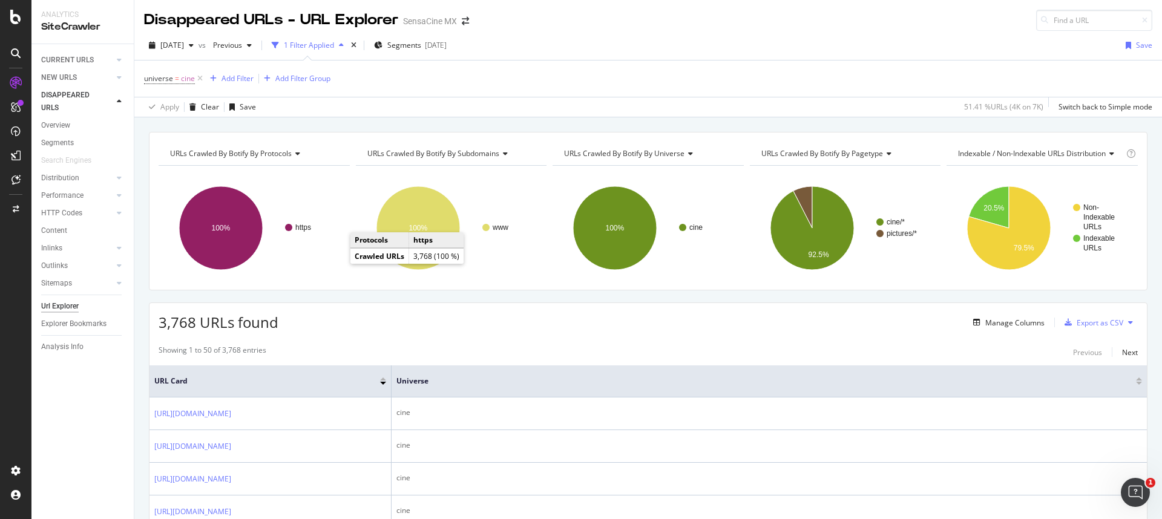
click at [834, 48] on div "[DATE] vs Previous 1 Filter Applied Segments [DATE] Save" at bounding box center [648, 48] width 1028 height 24
click at [505, 156] on icon at bounding box center [503, 153] width 8 height 7
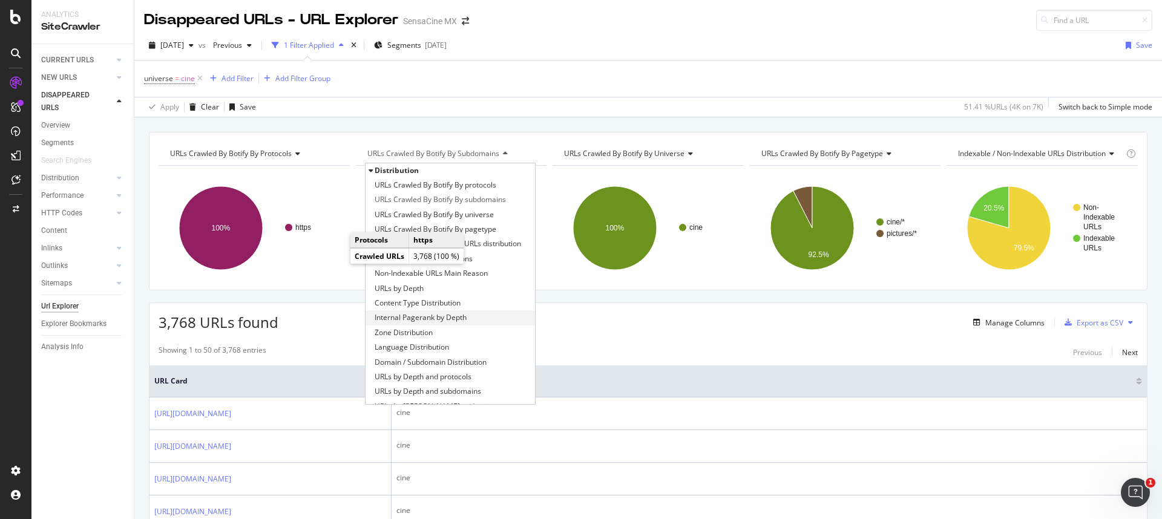
scroll to position [157, 0]
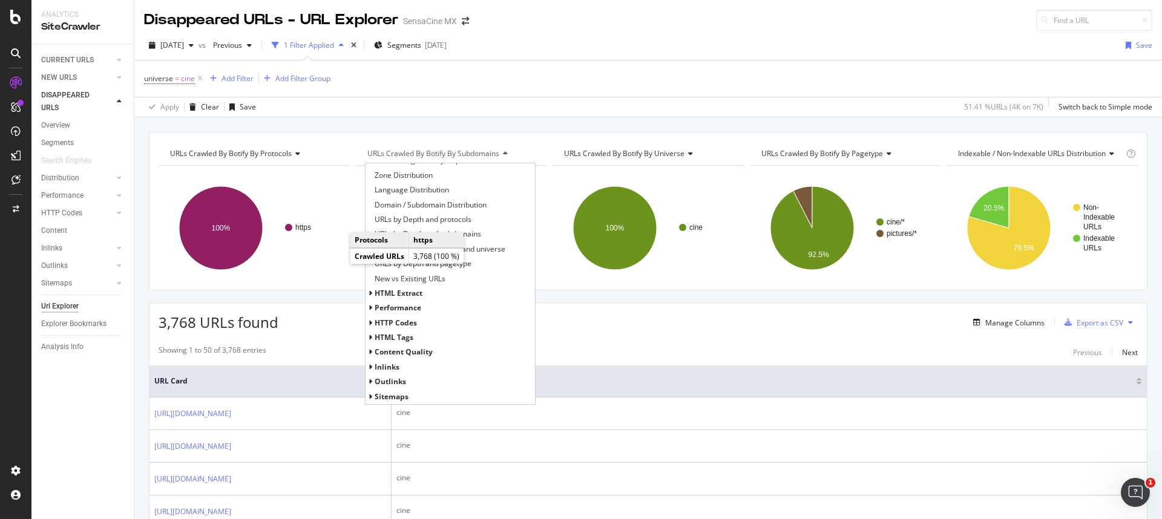
click at [392, 324] on span "HTTP Codes" at bounding box center [396, 323] width 42 height 10
click at [392, 323] on span "HTTP Codes" at bounding box center [396, 323] width 42 height 10
click at [406, 339] on span "HTTP Status Codes Distribution" at bounding box center [427, 338] width 105 height 12
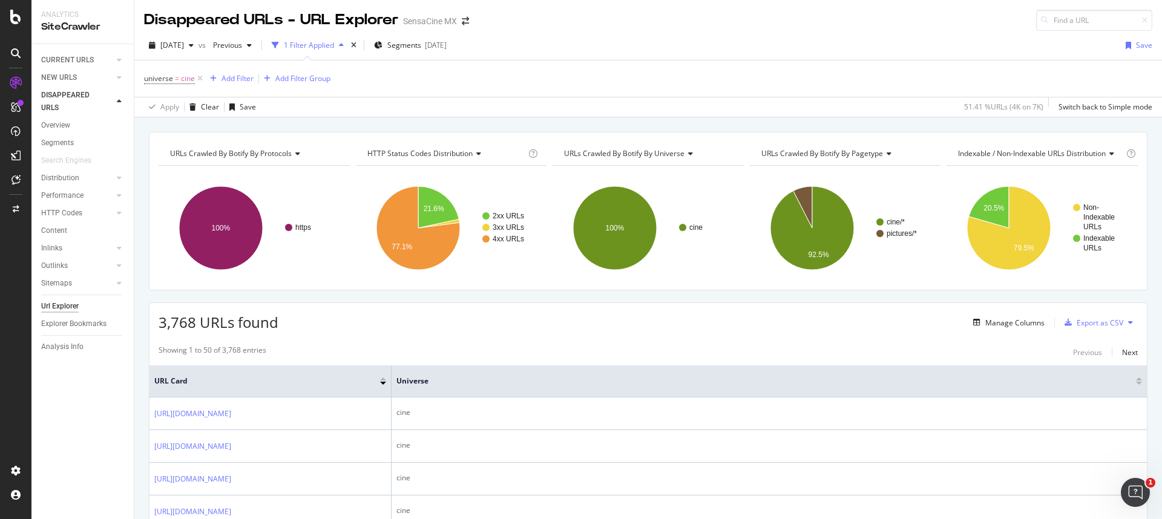
click at [345, 281] on div "URLs Crawled By Botify By protocols Chart (by Value) Table Expand Export as CSV…" at bounding box center [648, 211] width 999 height 159
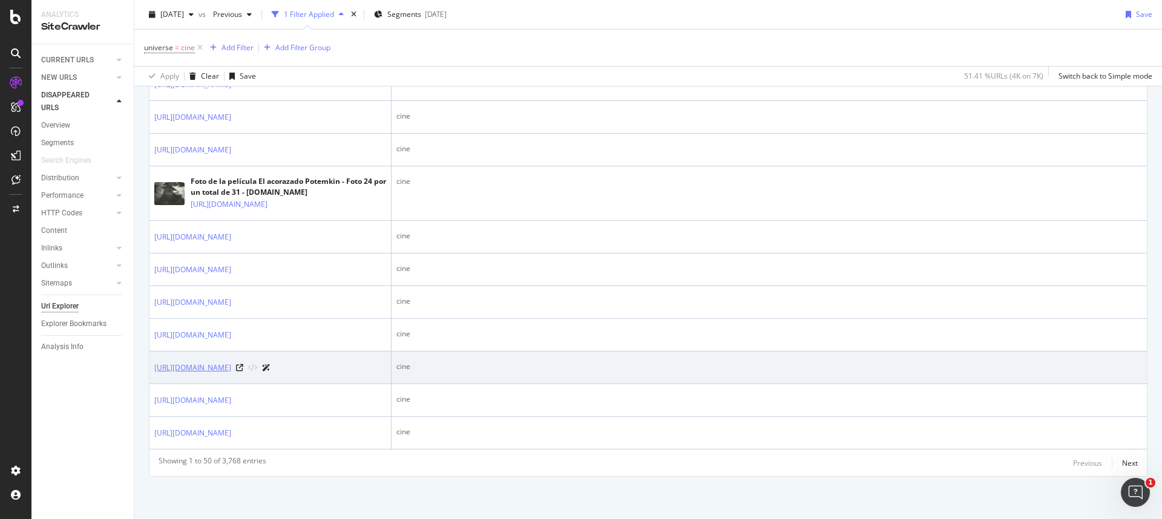
scroll to position [2030, 0]
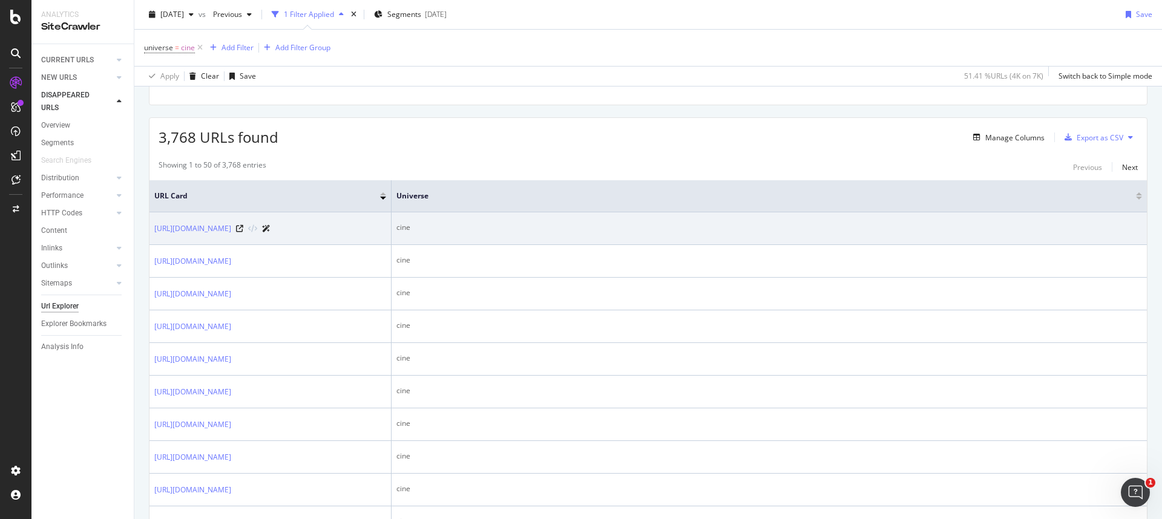
scroll to position [0, 0]
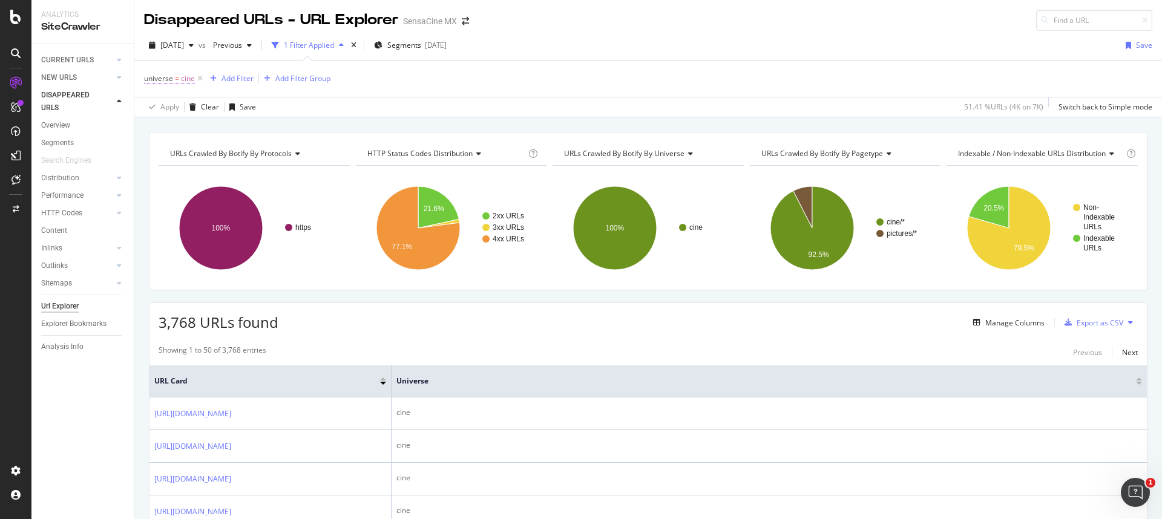
click at [176, 77] on span "=" at bounding box center [177, 78] width 4 height 10
click at [177, 101] on div "Equal" at bounding box center [220, 106] width 133 height 19
click at [183, 155] on div "Not Equal" at bounding box center [222, 148] width 130 height 16
click at [280, 180] on div "Apply" at bounding box center [278, 178] width 19 height 10
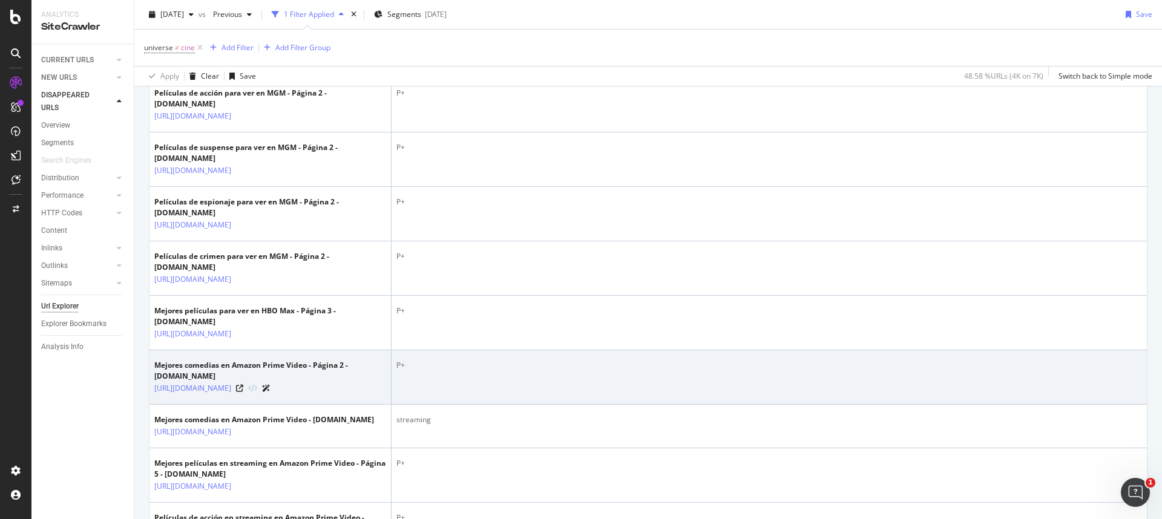
scroll to position [379, 0]
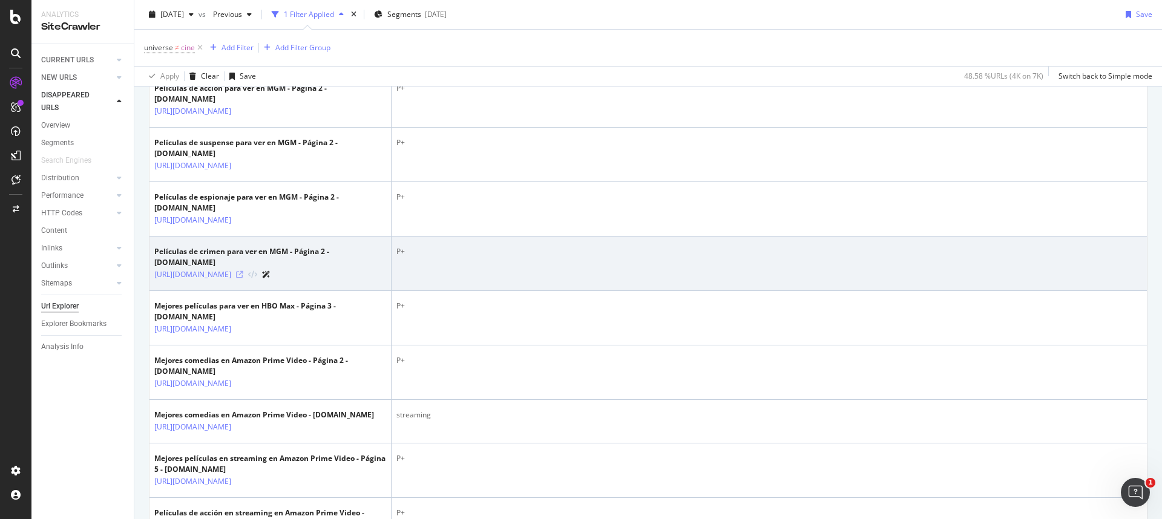
click at [243, 278] on icon at bounding box center [239, 274] width 7 height 7
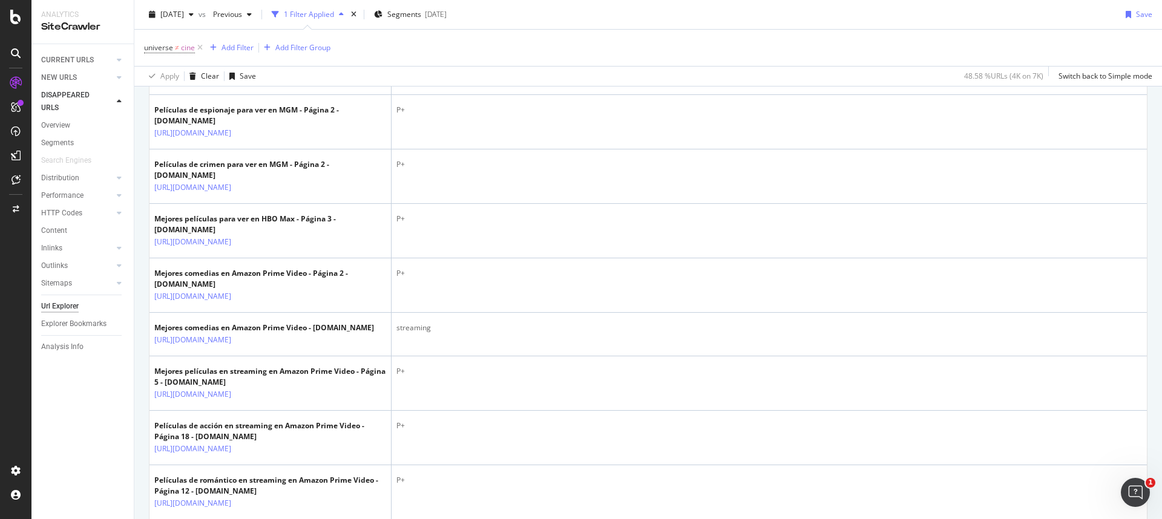
scroll to position [0, 0]
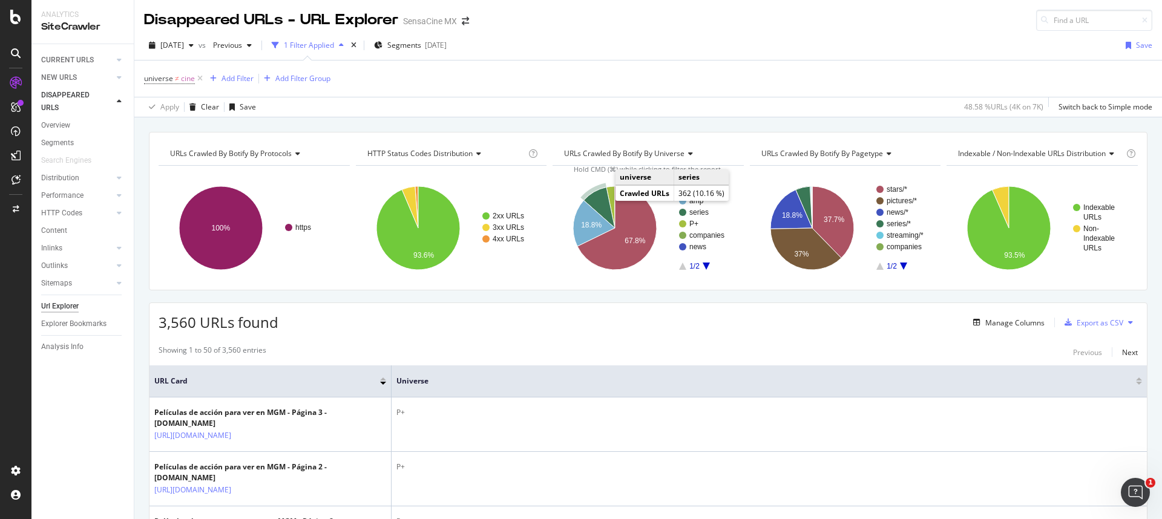
click at [599, 201] on icon "A chart." at bounding box center [599, 207] width 31 height 41
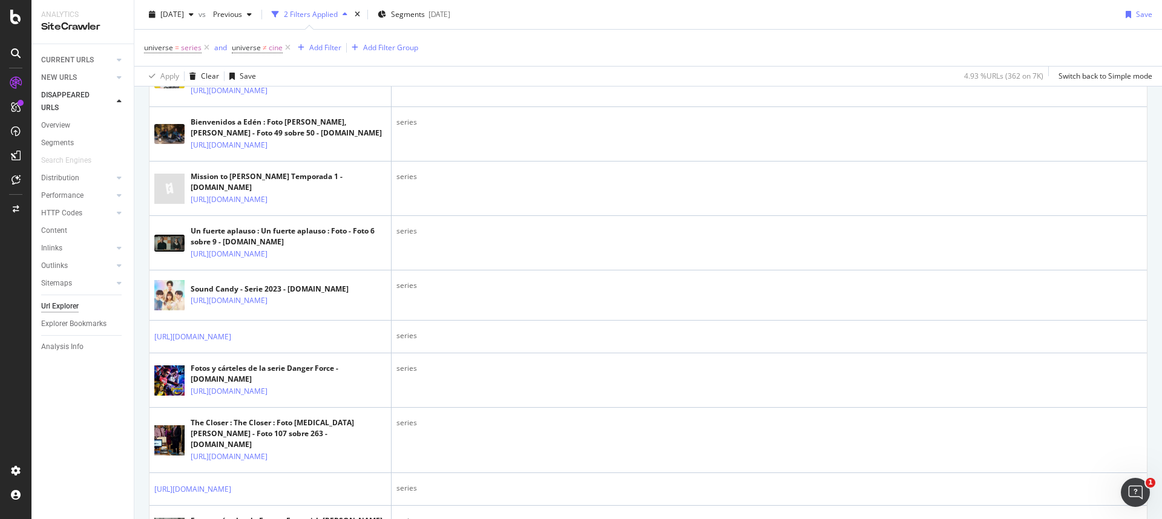
scroll to position [1060, 0]
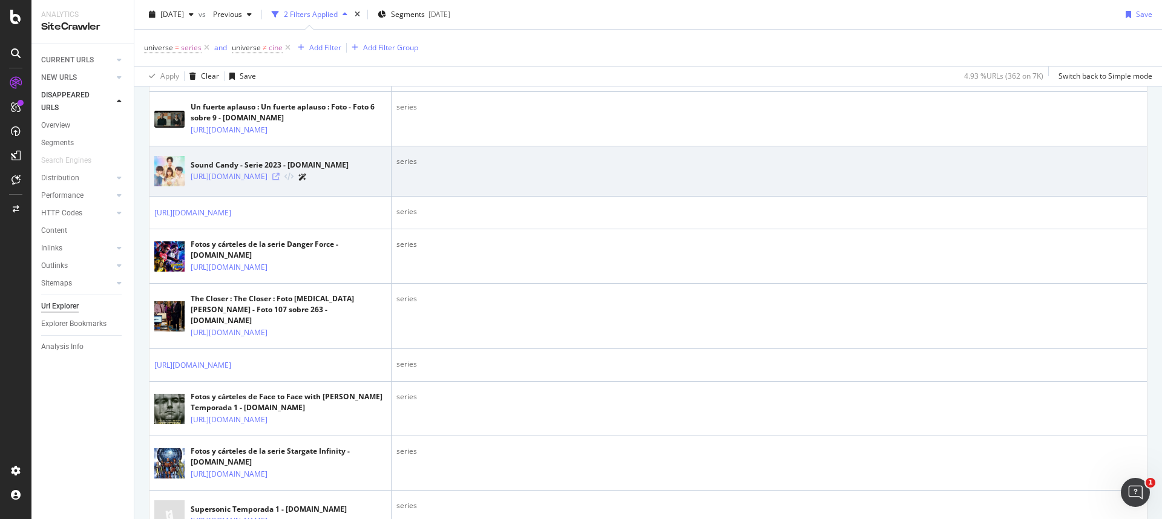
click at [280, 180] on icon at bounding box center [275, 176] width 7 height 7
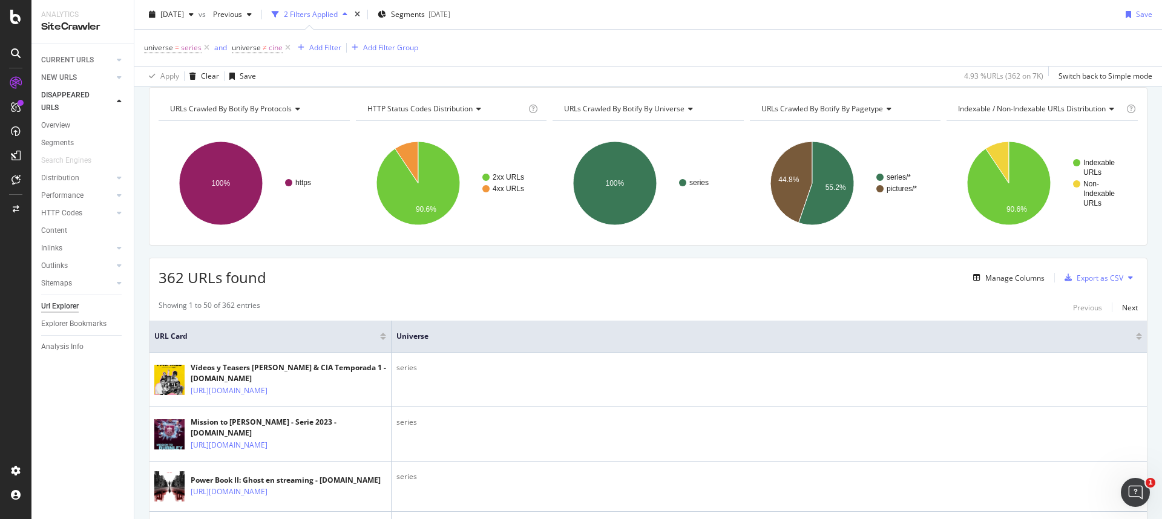
scroll to position [0, 0]
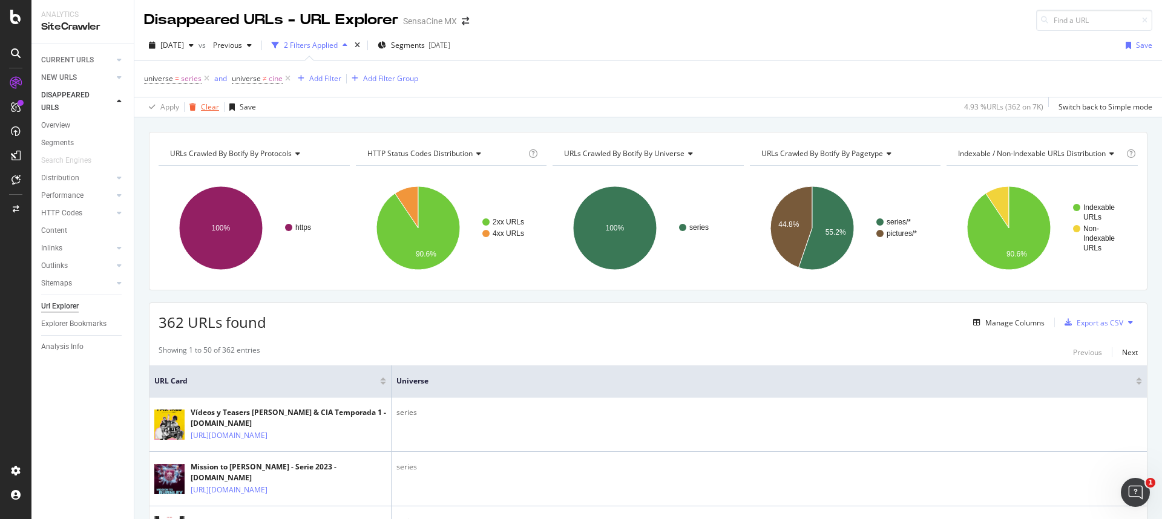
click at [209, 106] on div "Clear" at bounding box center [210, 107] width 18 height 10
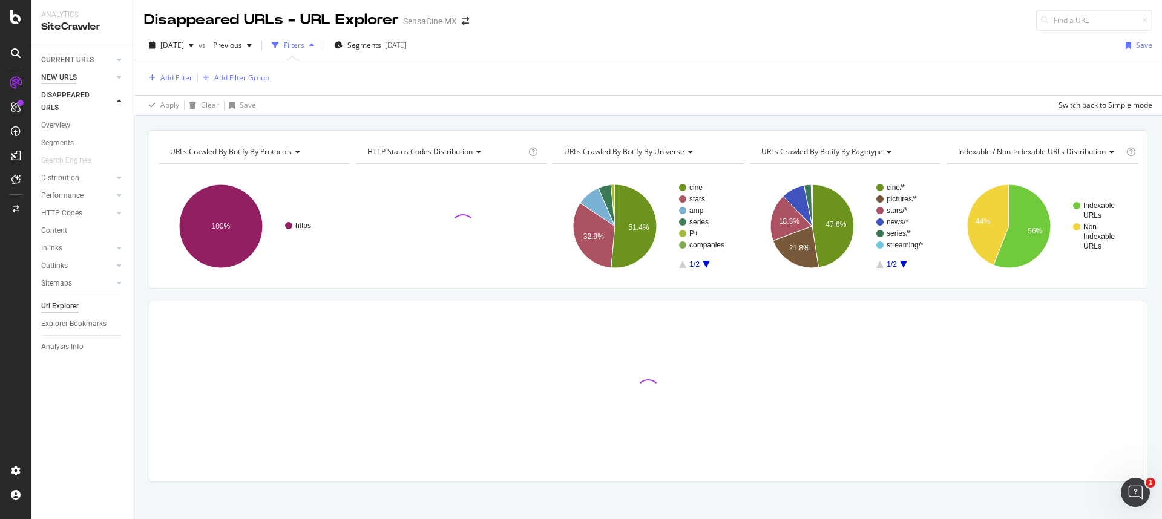
click at [60, 77] on div "NEW URLS" at bounding box center [59, 77] width 36 height 13
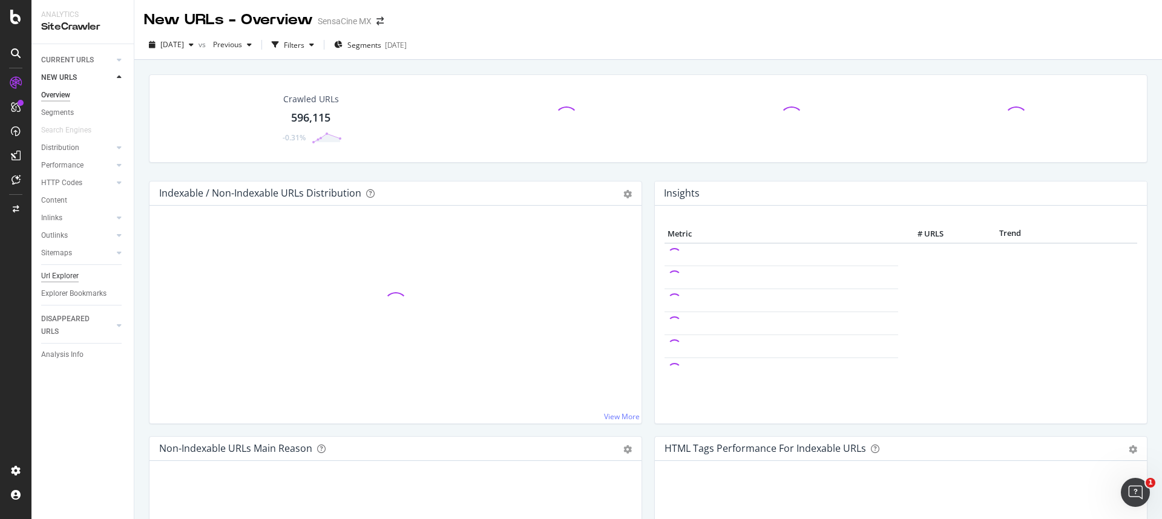
click at [51, 274] on div "Url Explorer" at bounding box center [60, 276] width 38 height 13
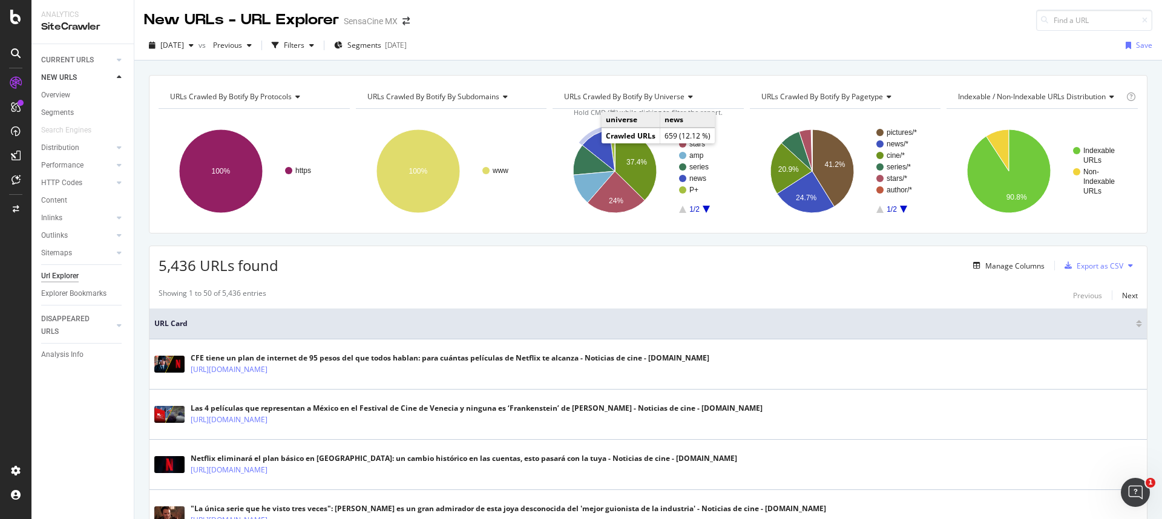
click at [598, 136] on icon "A chart." at bounding box center [598, 150] width 33 height 41
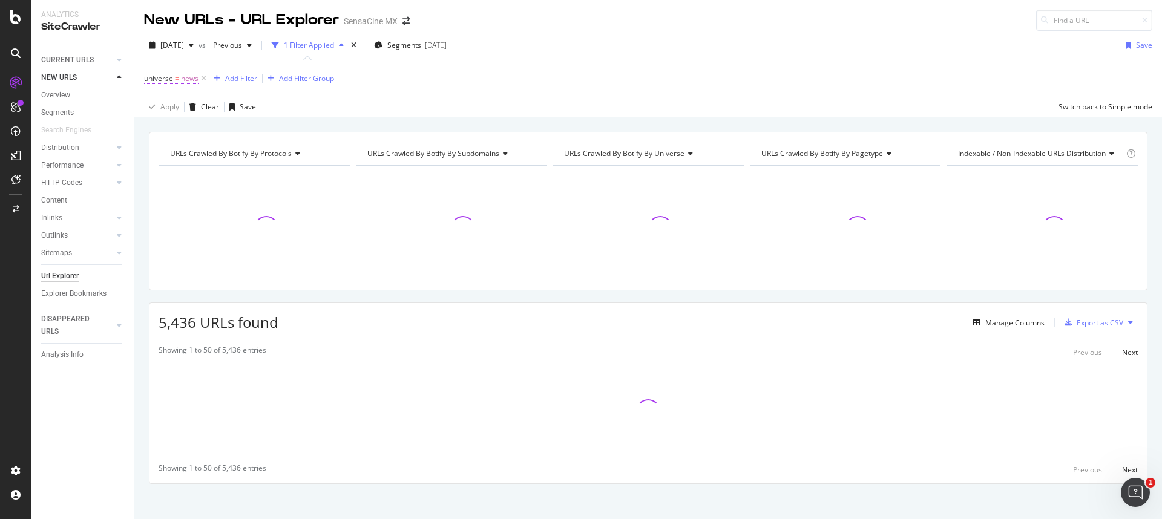
click at [176, 79] on span "=" at bounding box center [177, 78] width 4 height 10
click at [173, 110] on span "Equal" at bounding box center [164, 107] width 19 height 10
click at [185, 147] on span "Not Equal" at bounding box center [176, 148] width 33 height 10
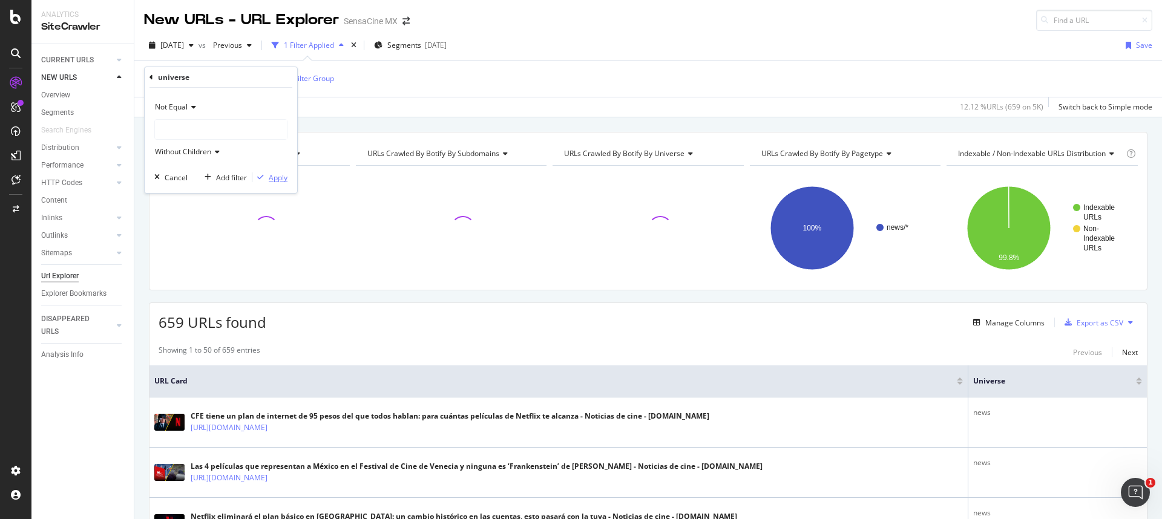
click at [266, 175] on div "button" at bounding box center [260, 177] width 16 height 7
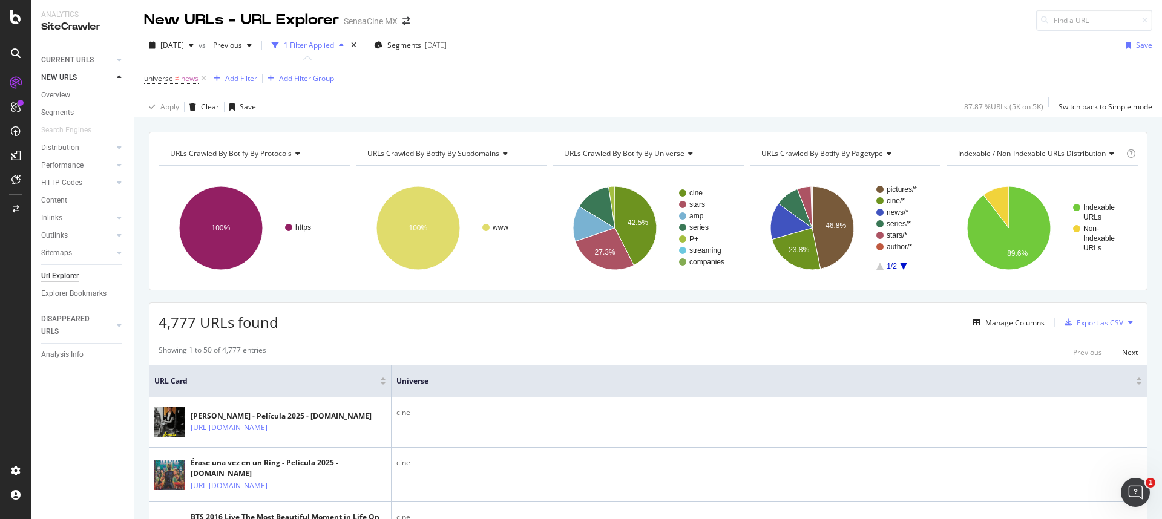
click at [499, 154] on icon at bounding box center [503, 153] width 8 height 7
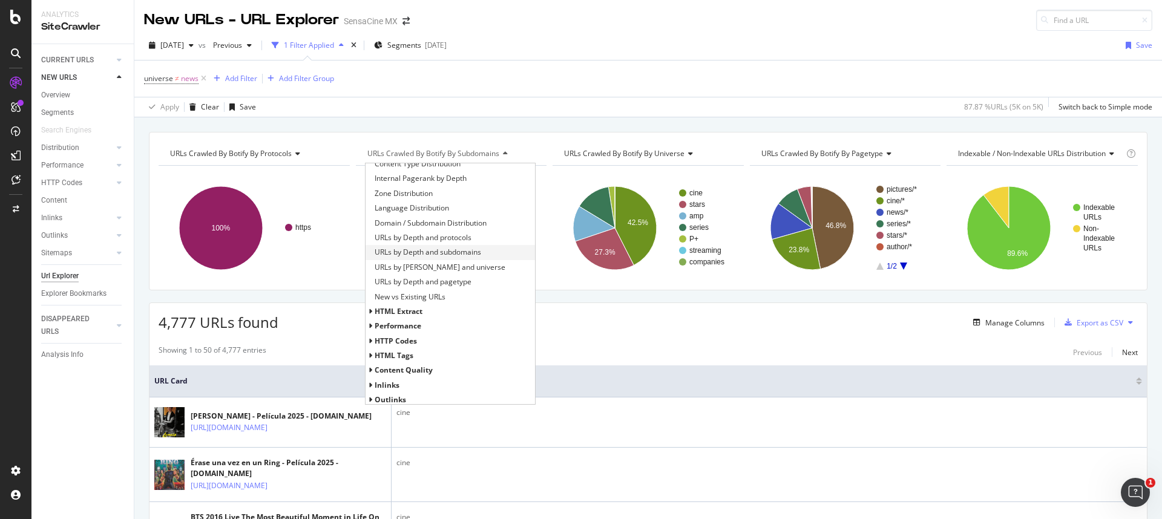
scroll to position [157, 0]
click at [399, 324] on span "HTTP Codes" at bounding box center [396, 323] width 42 height 10
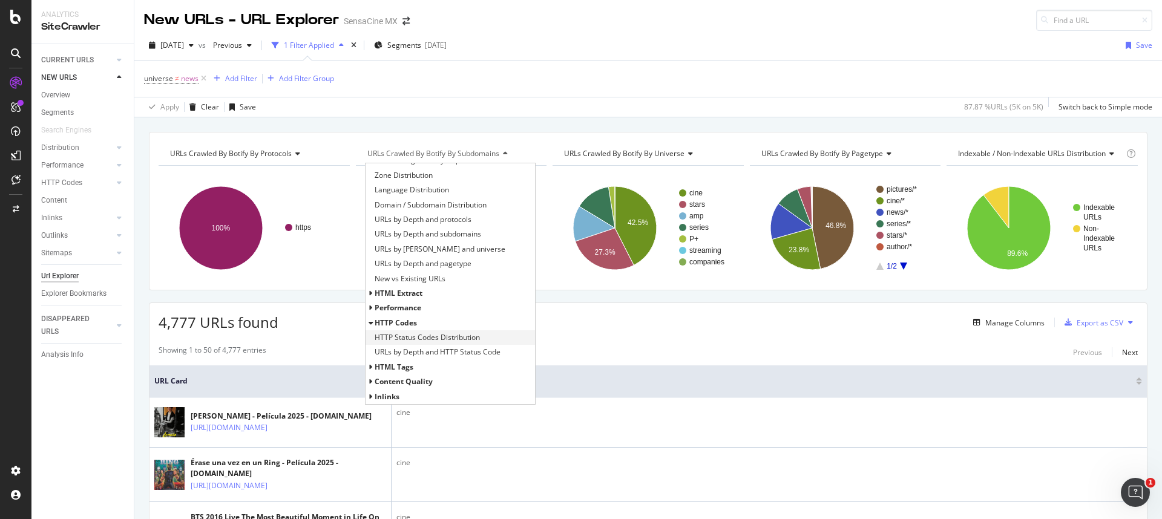
click at [422, 334] on span "HTTP Status Codes Distribution" at bounding box center [427, 338] width 105 height 12
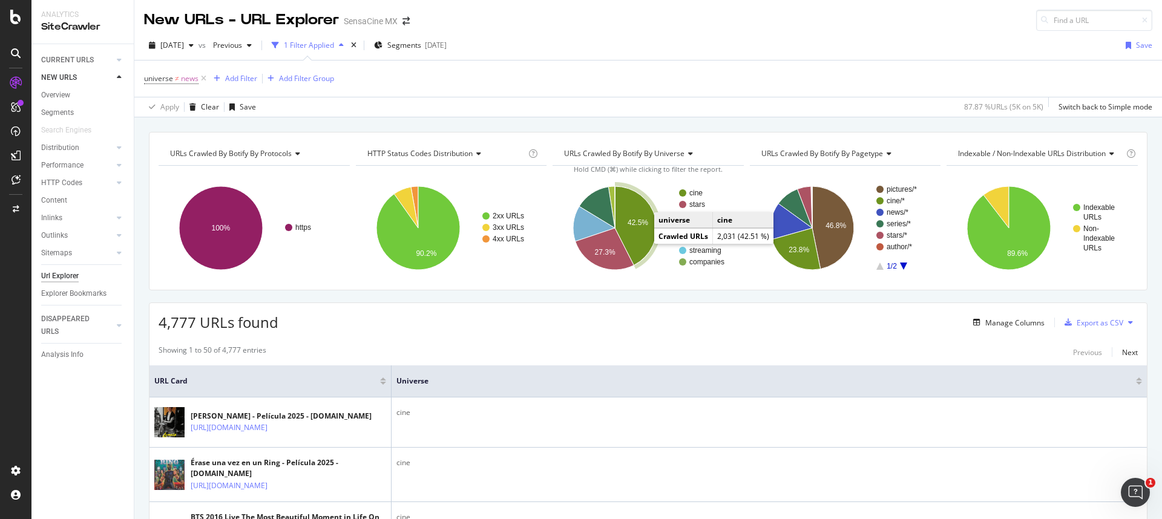
click at [637, 208] on icon "A chart." at bounding box center [636, 225] width 42 height 79
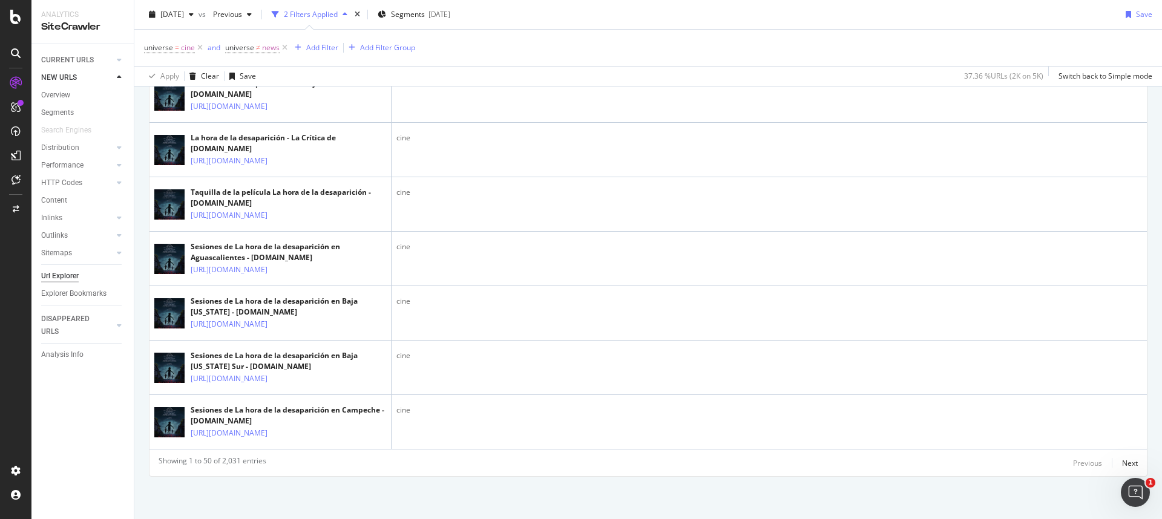
scroll to position [3415, 0]
click at [1123, 461] on div "Next" at bounding box center [1130, 463] width 16 height 10
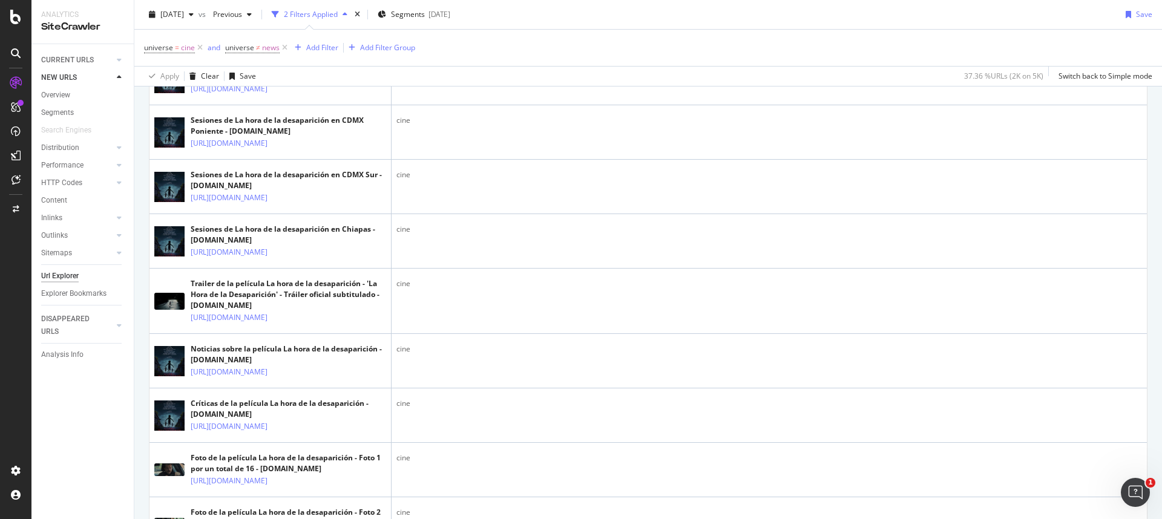
scroll to position [0, 0]
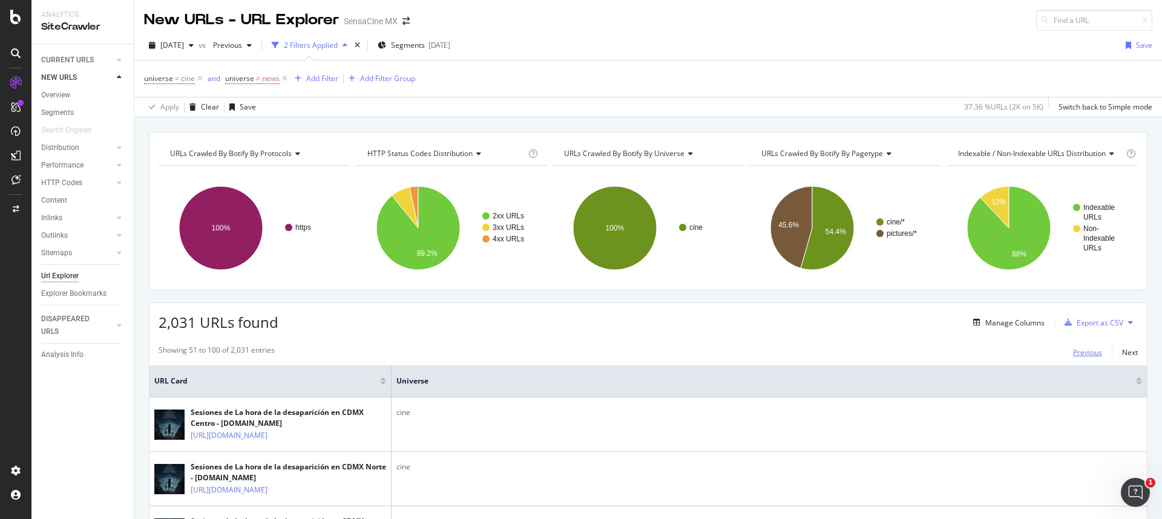
click at [1073, 354] on div "Previous" at bounding box center [1087, 352] width 29 height 10
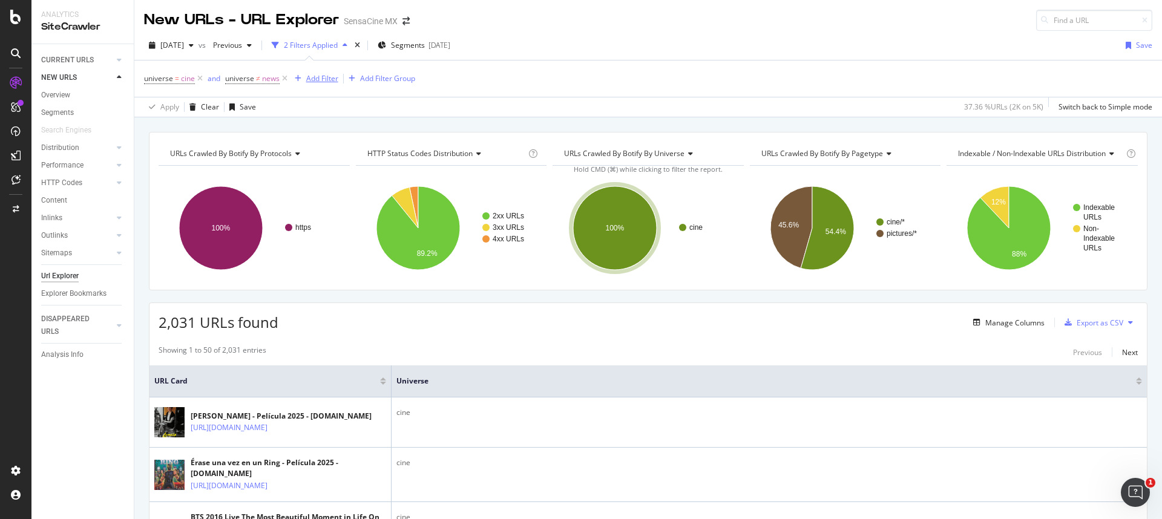
click at [321, 74] on div "Add Filter" at bounding box center [322, 78] width 32 height 10
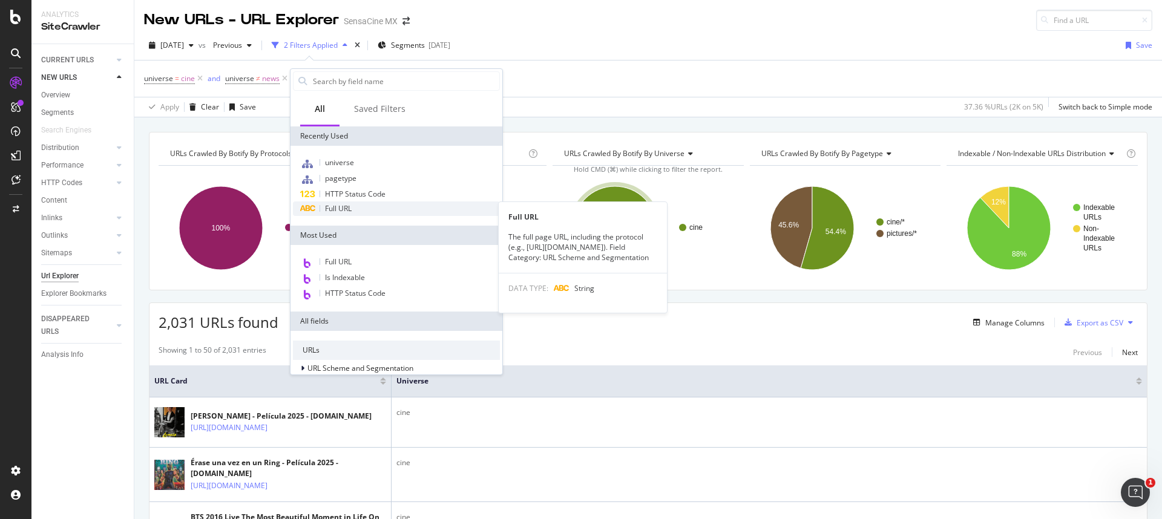
click at [352, 207] on span "Full URL" at bounding box center [338, 208] width 27 height 10
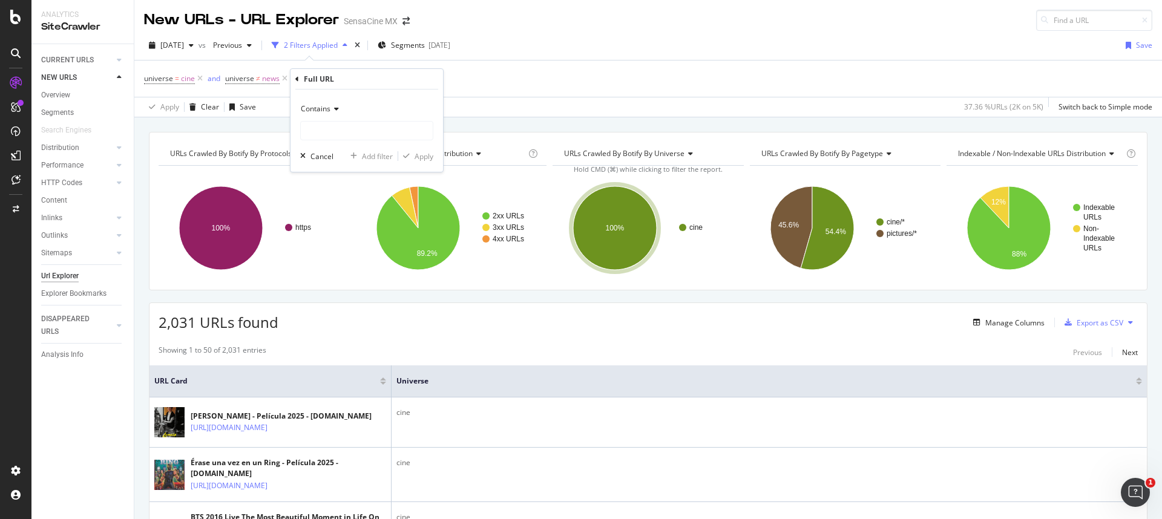
click at [334, 103] on div "Contains" at bounding box center [366, 108] width 133 height 19
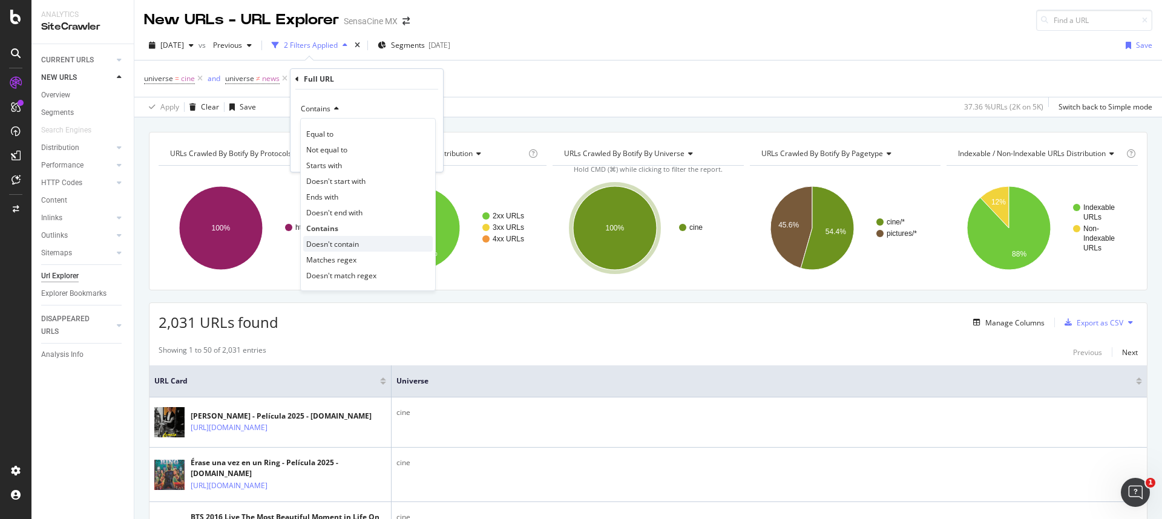
click at [345, 239] on span "Doesn't contain" at bounding box center [332, 244] width 53 height 10
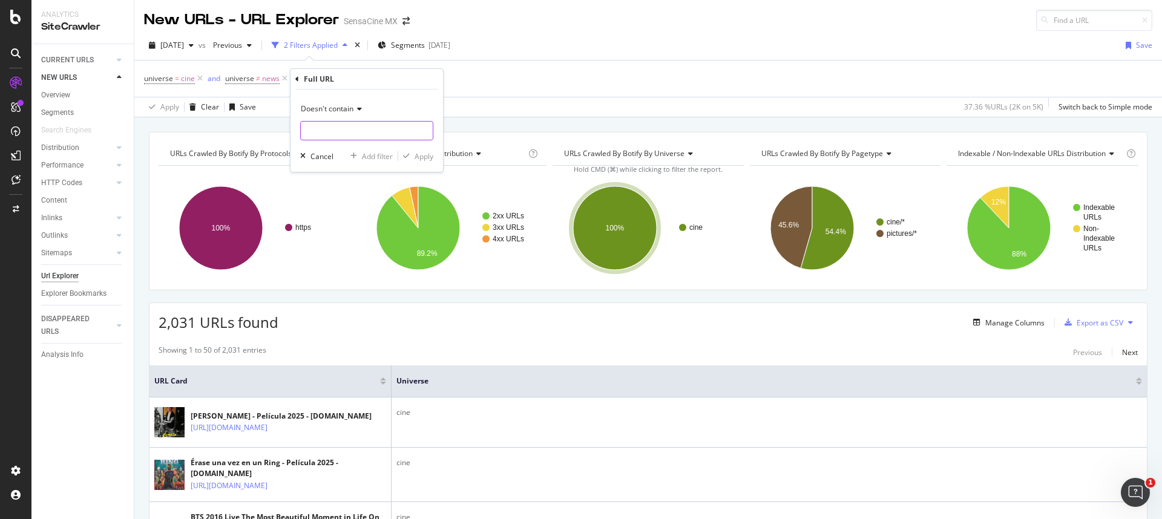
click at [329, 125] on input "text" at bounding box center [367, 130] width 132 height 19
type input "sesiones"
click at [418, 158] on div "Apply" at bounding box center [424, 156] width 19 height 10
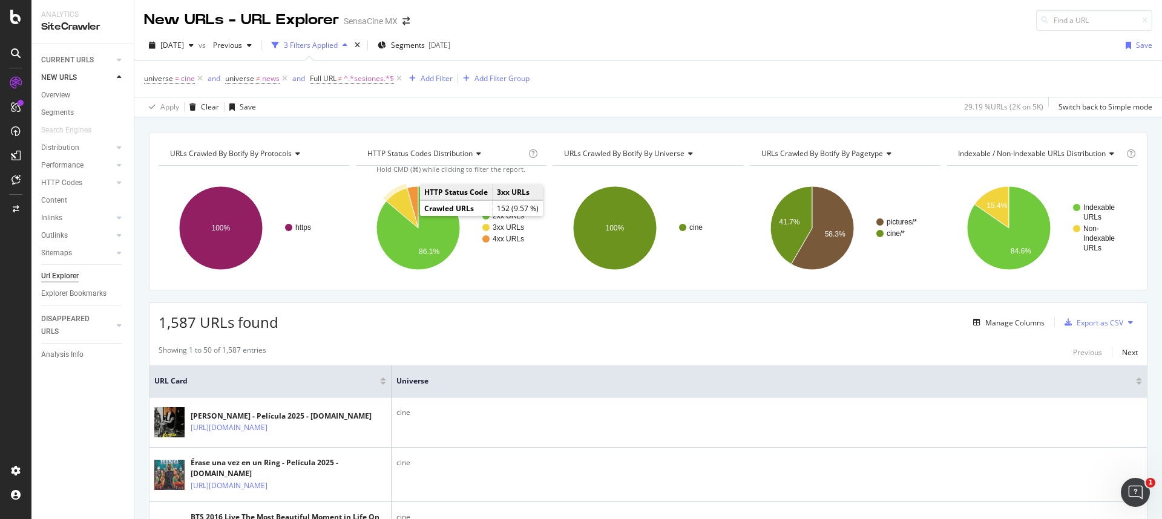
click at [407, 208] on icon "A chart." at bounding box center [402, 208] width 32 height 41
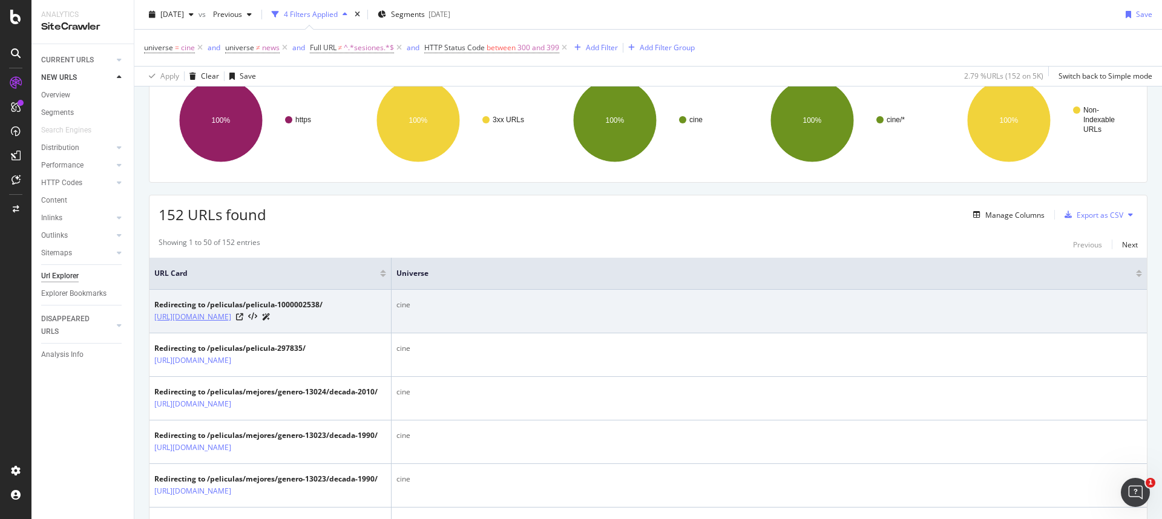
scroll to position [121, 0]
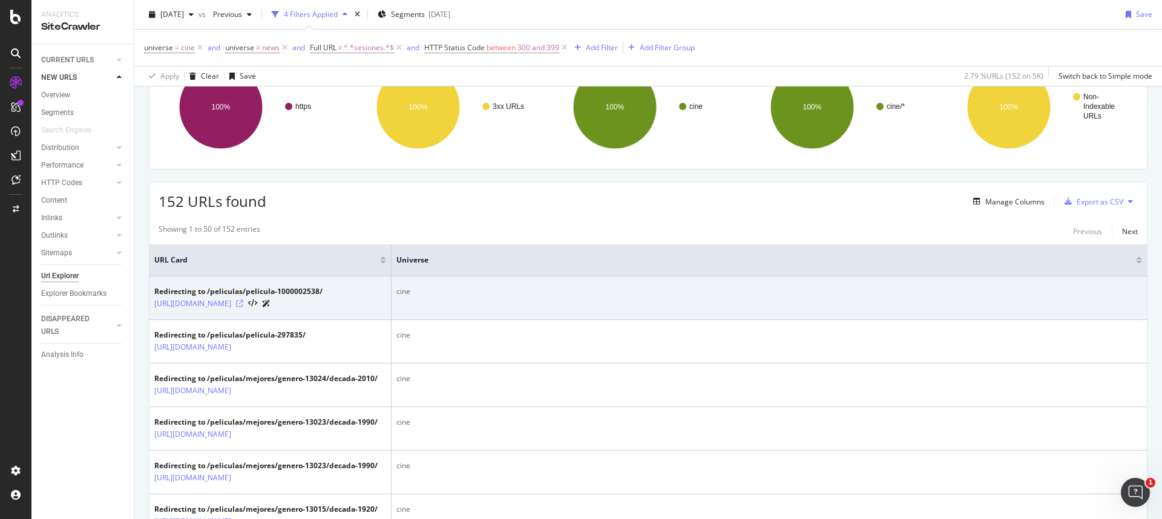
click at [243, 308] on icon at bounding box center [239, 303] width 7 height 7
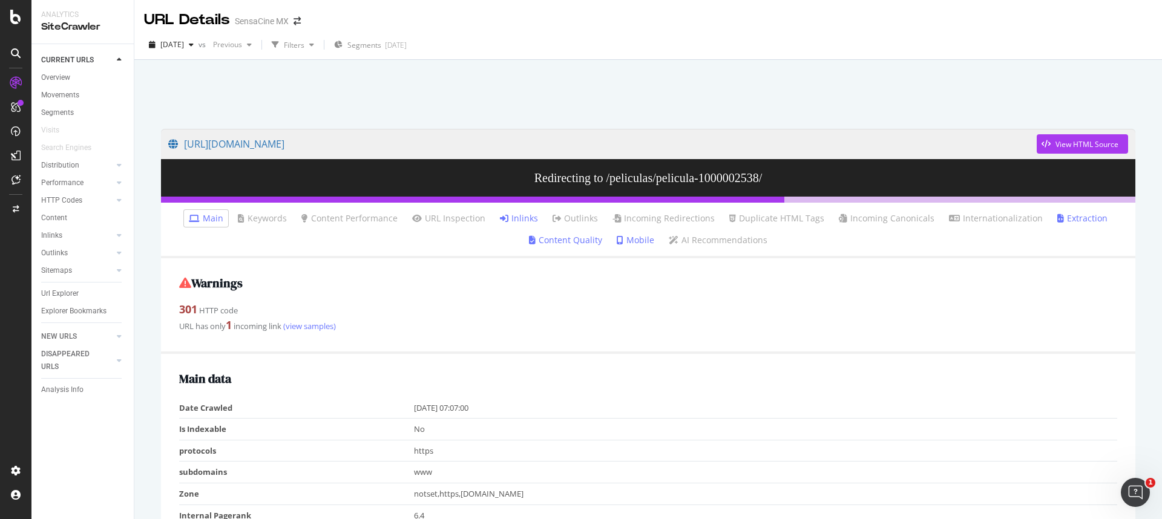
click at [514, 218] on link "Inlinks" at bounding box center [519, 218] width 38 height 12
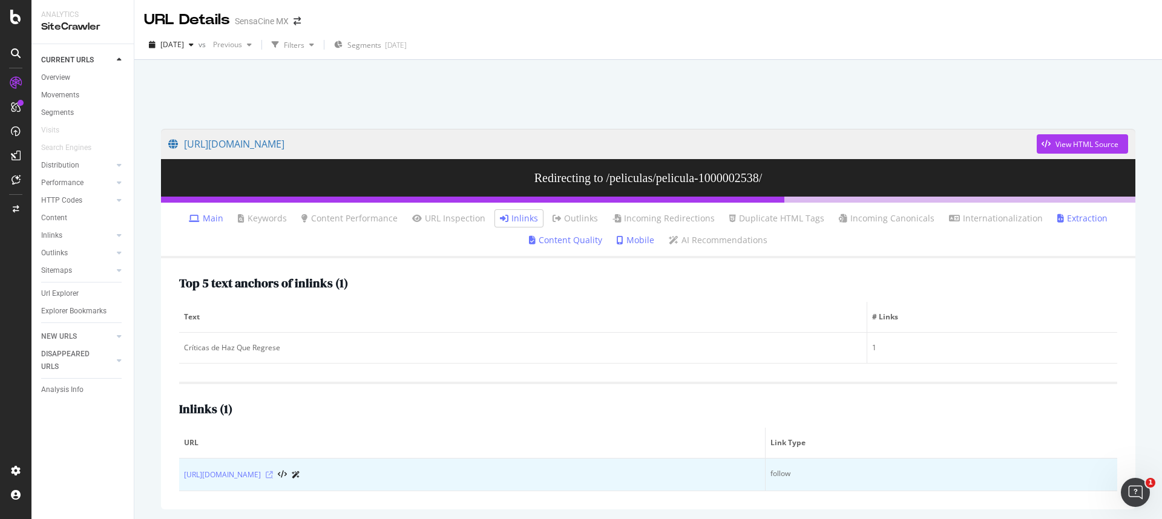
click at [273, 475] on icon at bounding box center [269, 475] width 7 height 7
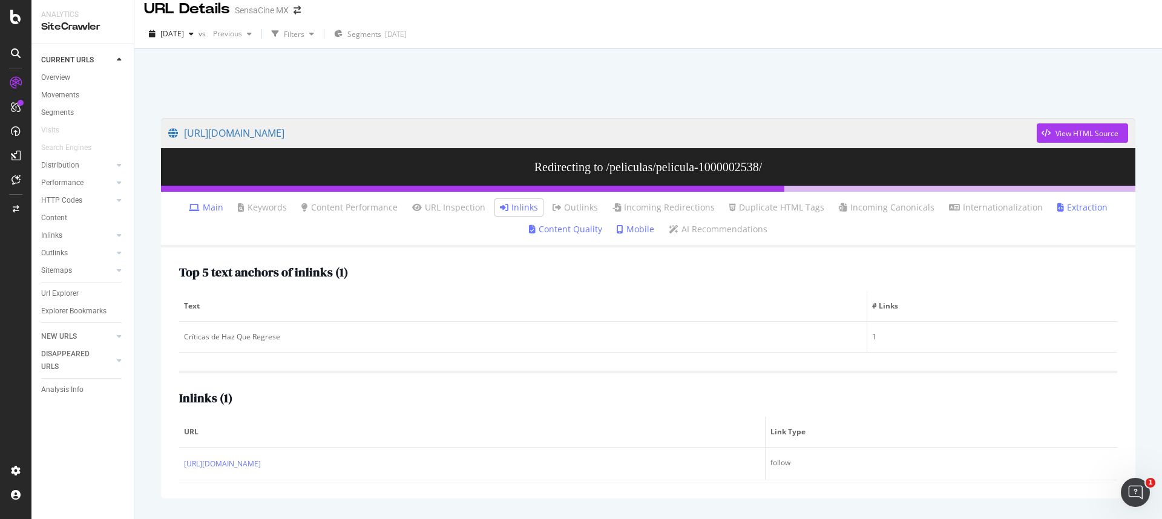
scroll to position [27, 0]
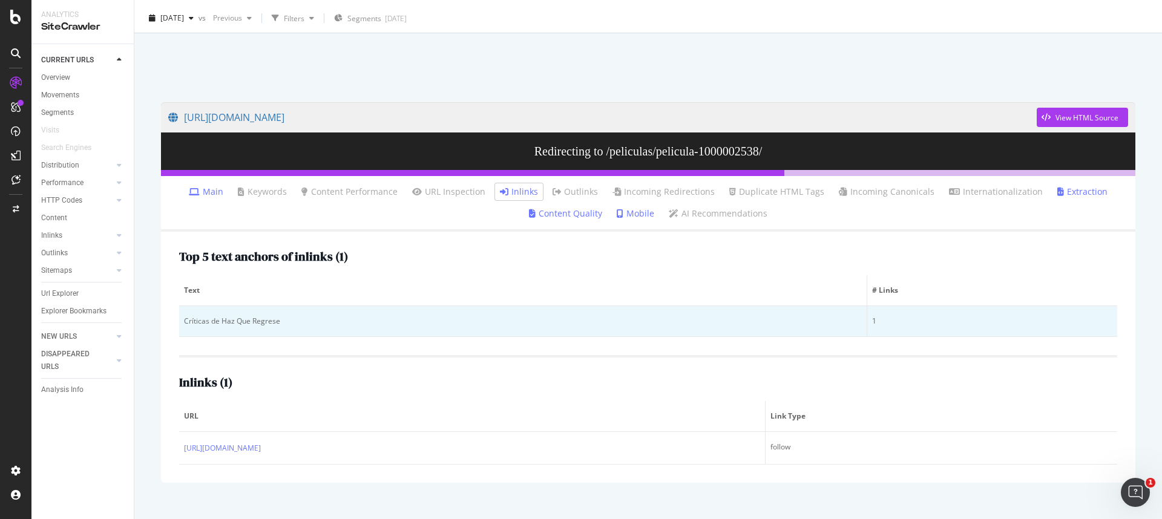
click at [266, 320] on div "Críticas de Haz Que Regrese" at bounding box center [523, 321] width 678 height 11
copy div "Críticas de Haz Que Regrese"
